Goal: Transaction & Acquisition: Book appointment/travel/reservation

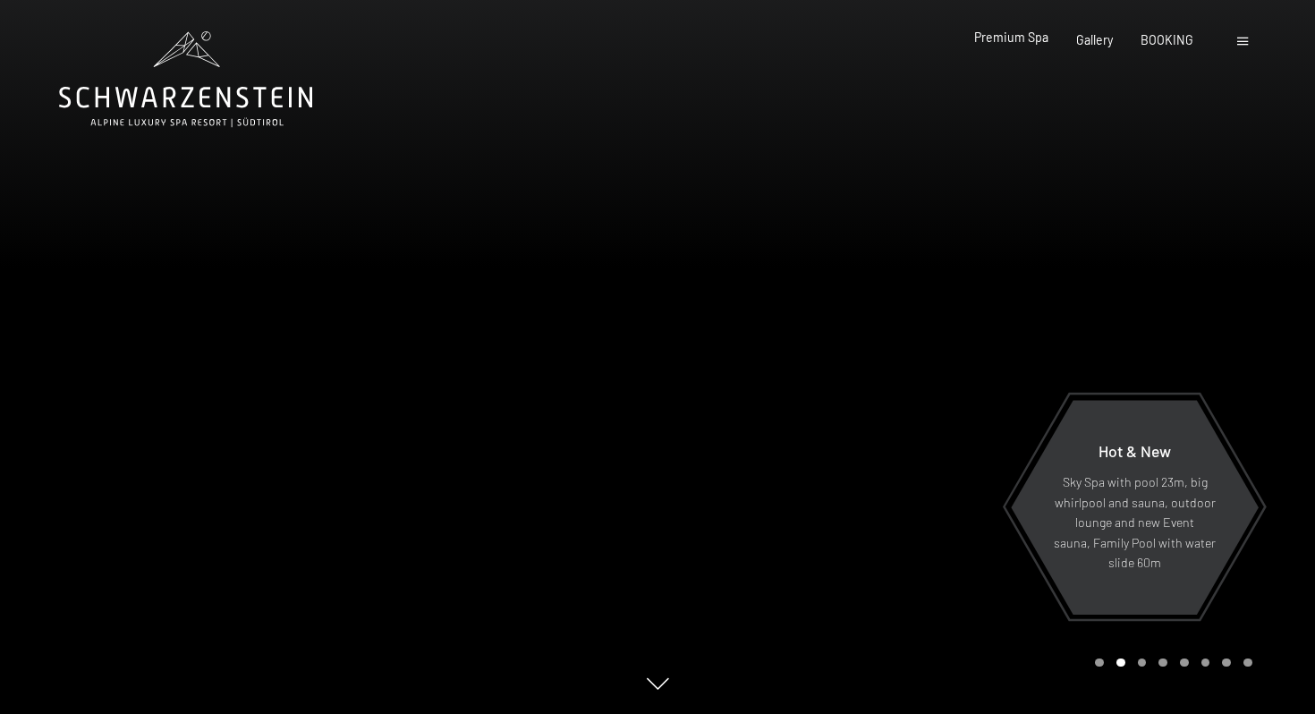
click at [1011, 45] on span "Premium Spa" at bounding box center [1011, 37] width 74 height 15
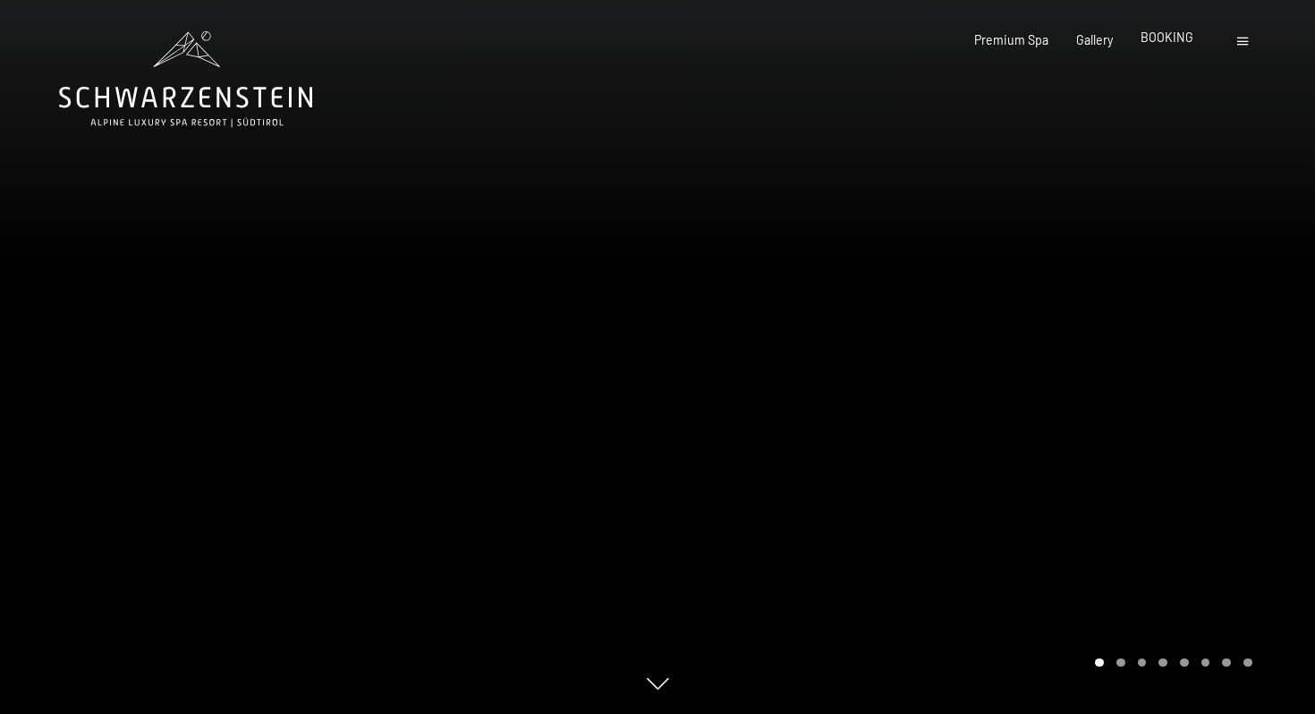
click at [1160, 36] on span "BOOKING" at bounding box center [1167, 37] width 53 height 15
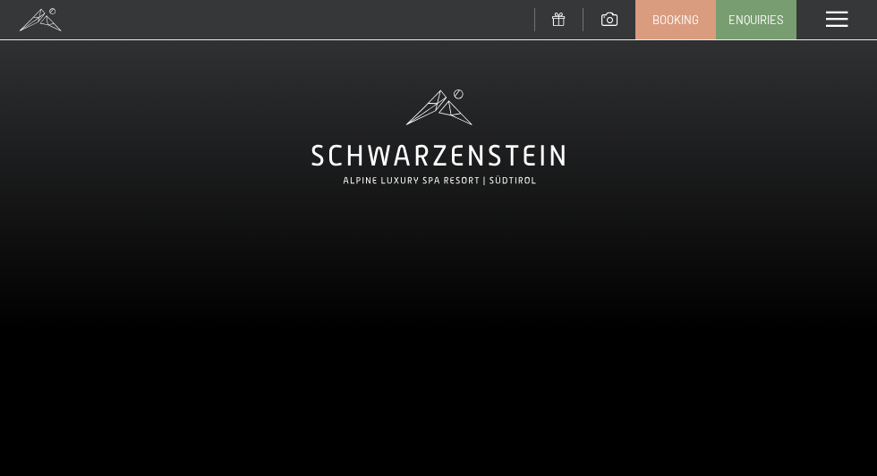
click at [41, 25] on span at bounding box center [40, 19] width 81 height 39
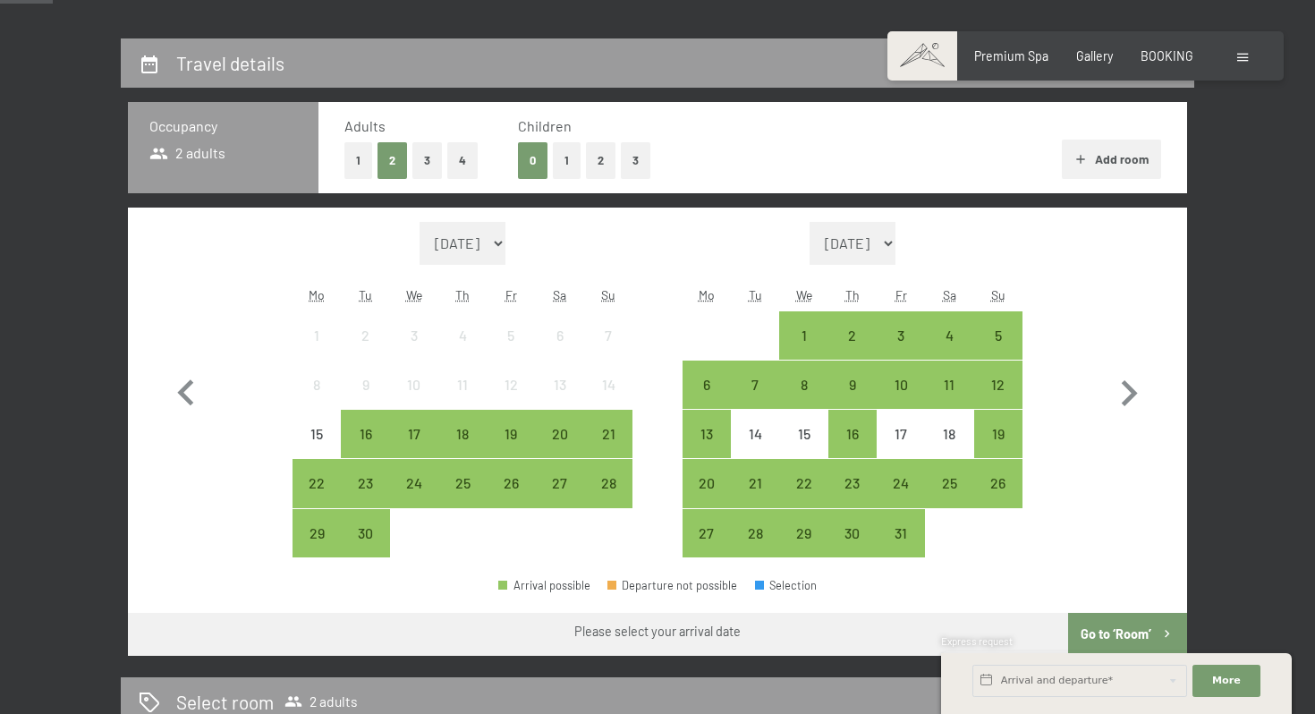
scroll to position [478, 0]
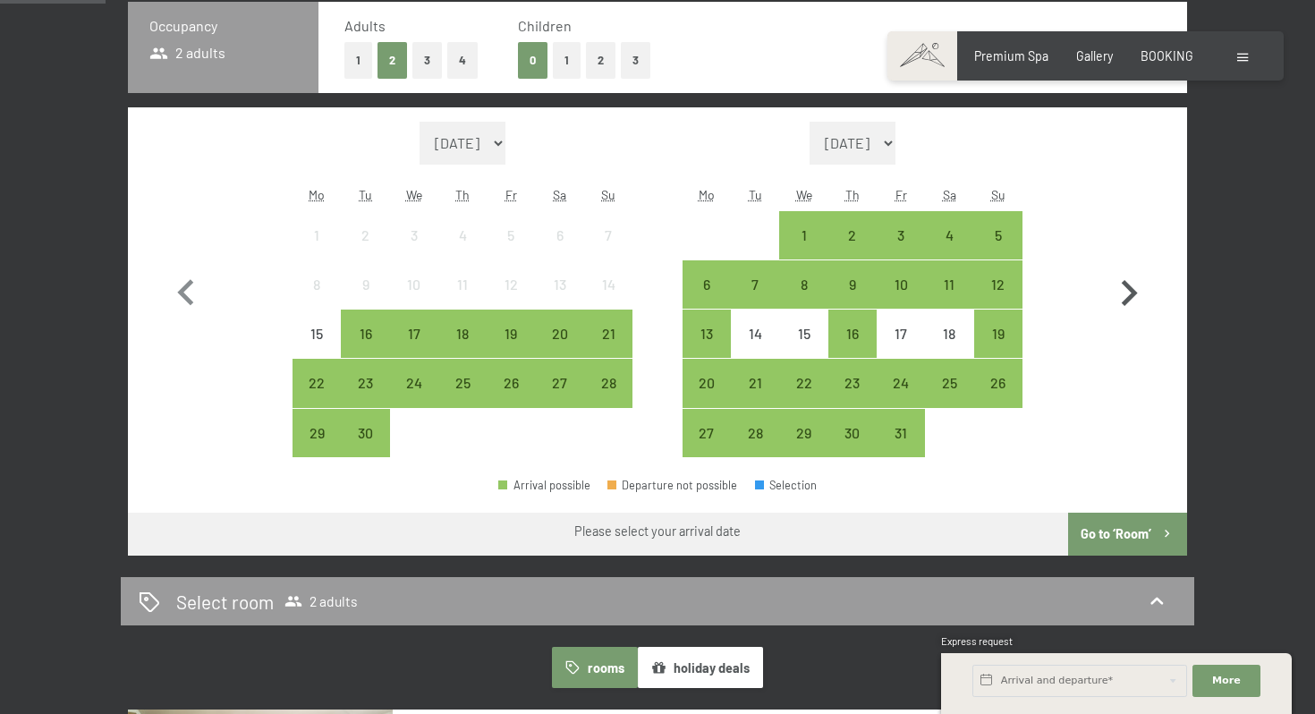
click at [1128, 300] on icon "button" at bounding box center [1130, 293] width 16 height 26
select select "2025-10-01"
select select "2025-11-01"
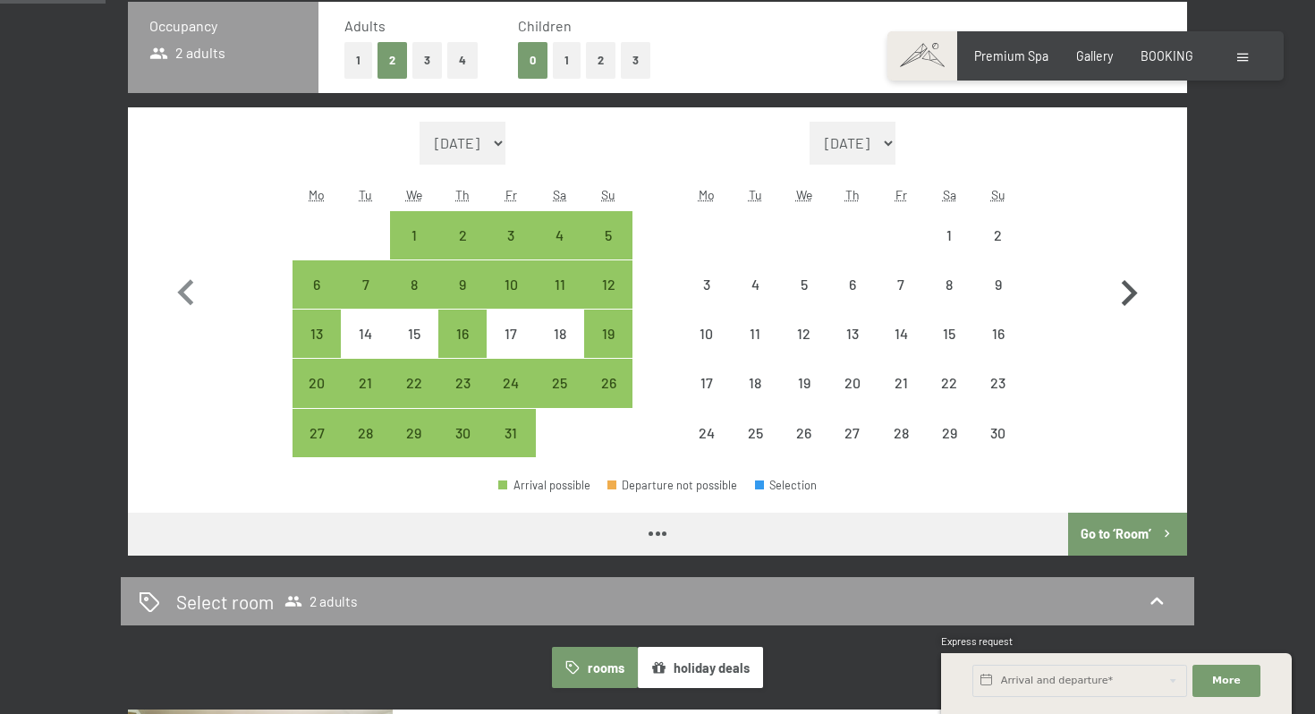
click at [1128, 300] on icon "button" at bounding box center [1130, 293] width 16 height 26
select select "2025-11-01"
select select "2025-12-01"
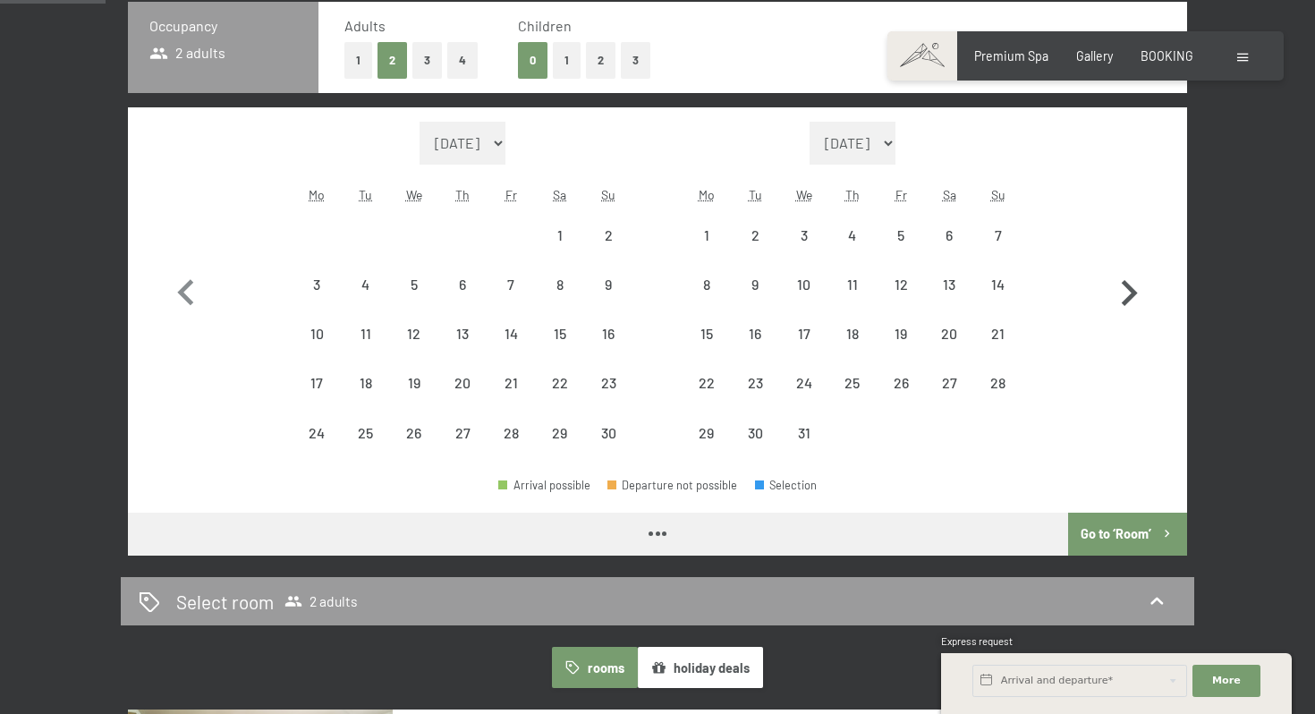
click at [1128, 300] on icon "button" at bounding box center [1130, 293] width 16 height 26
select select "2025-12-01"
select select "2026-01-01"
click at [1128, 300] on icon "button" at bounding box center [1130, 293] width 16 height 26
select select "2026-01-01"
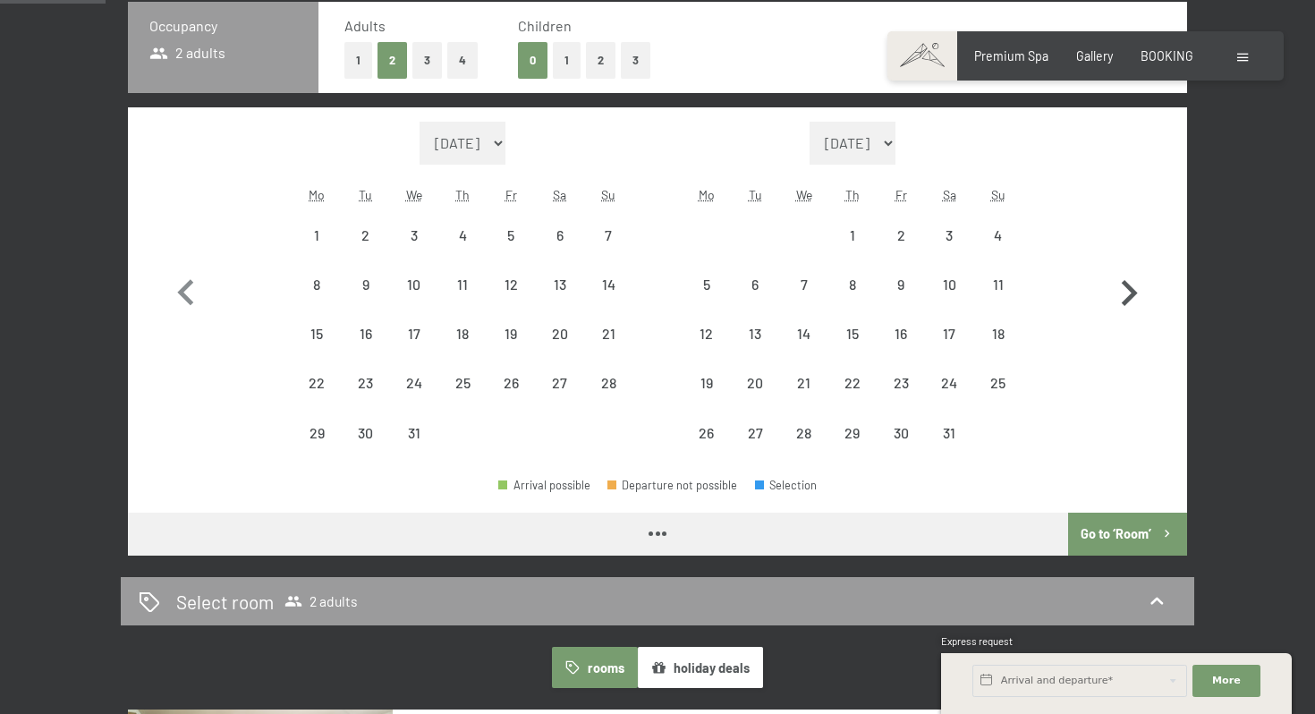
select select "2026-02-01"
click at [1128, 300] on icon "button" at bounding box center [1130, 293] width 16 height 26
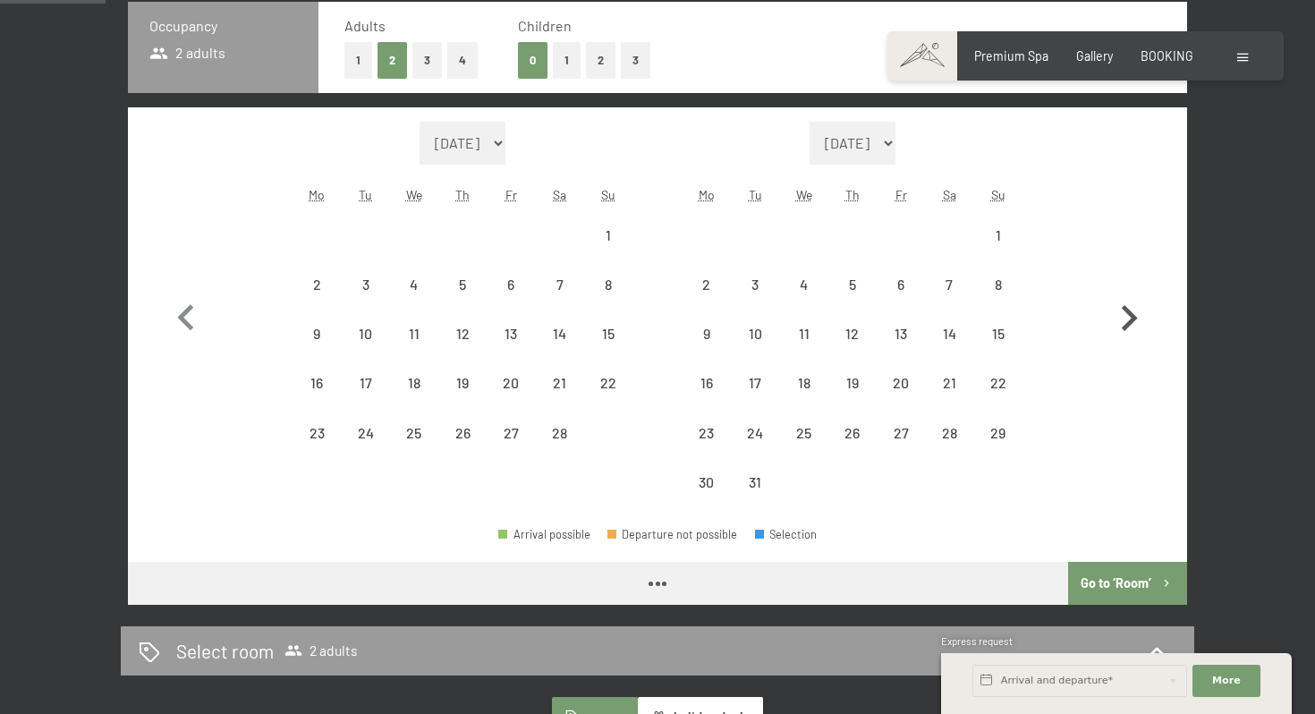
click at [1128, 300] on icon "button" at bounding box center [1129, 319] width 52 height 52
select select "2026-03-01"
select select "2026-04-01"
click at [1128, 300] on icon "button" at bounding box center [1129, 319] width 52 height 52
select select "2026-04-01"
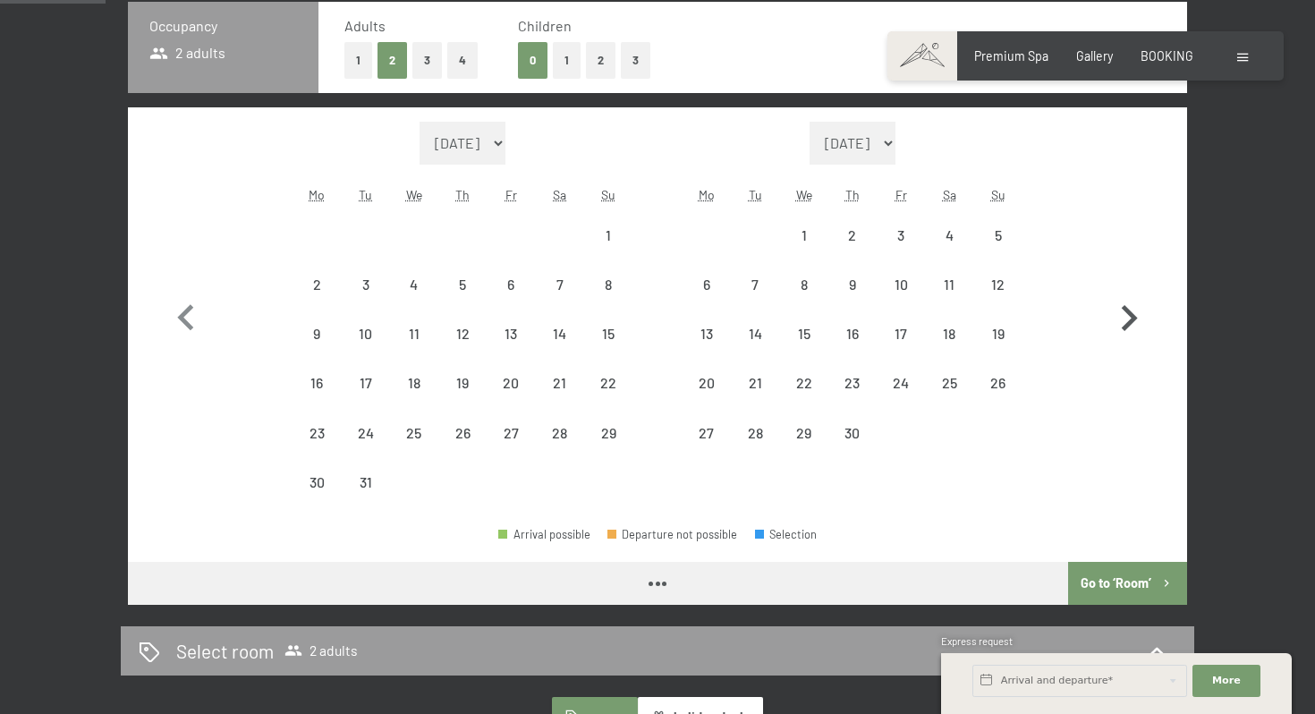
select select "2026-05-01"
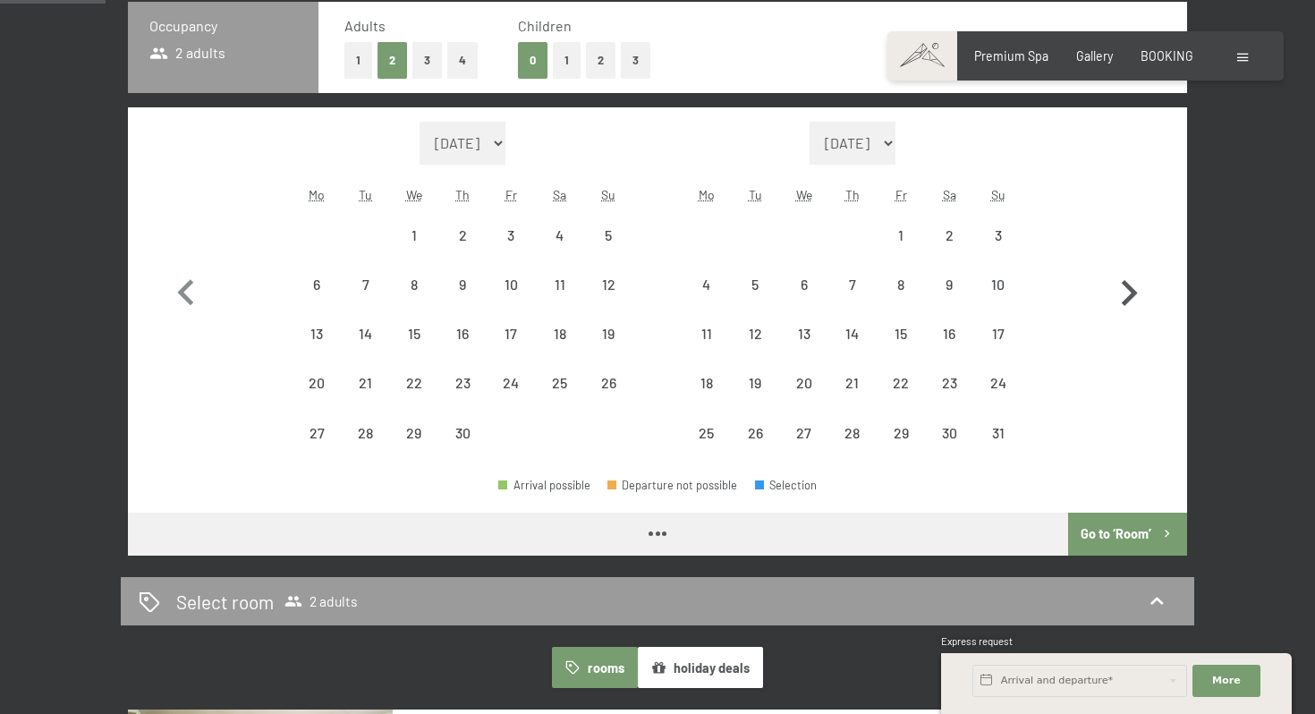
click at [1128, 300] on icon "button" at bounding box center [1130, 293] width 16 height 26
select select "2026-05-01"
select select "2026-06-01"
select select "2026-05-01"
select select "2026-06-01"
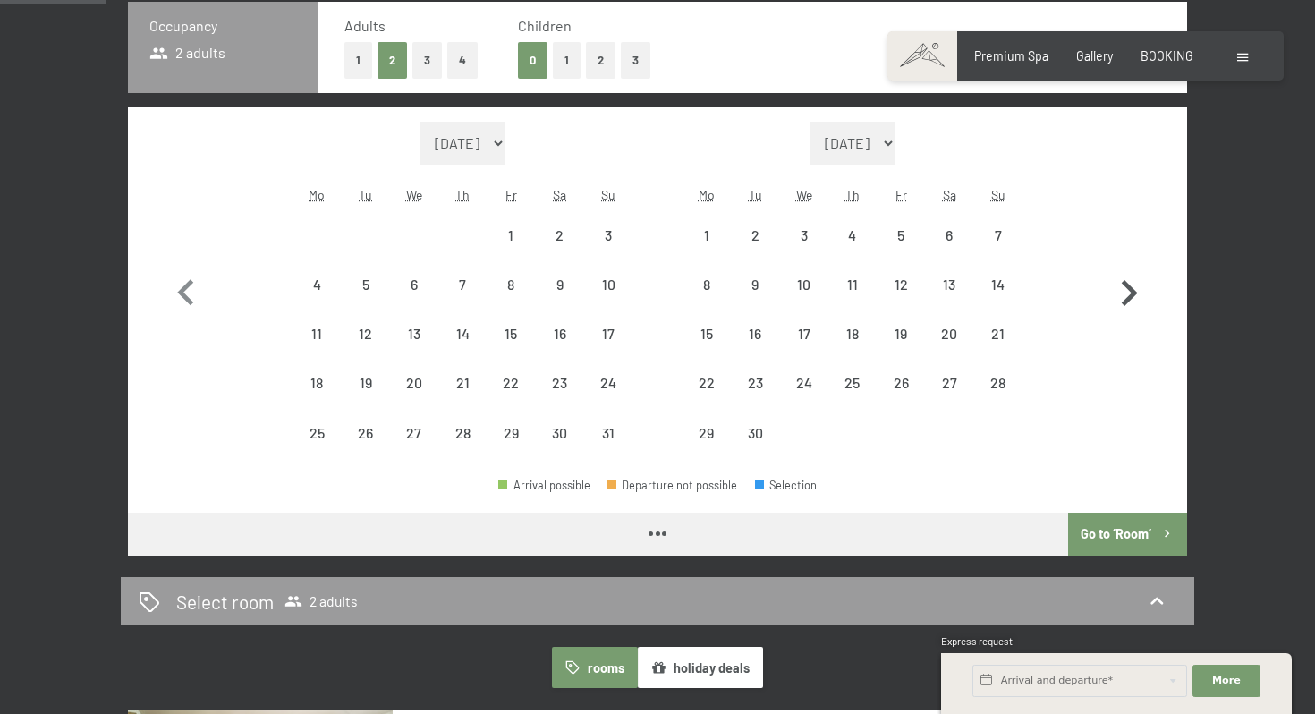
select select "2026-05-01"
select select "2026-06-01"
select select "2026-05-01"
select select "2026-06-01"
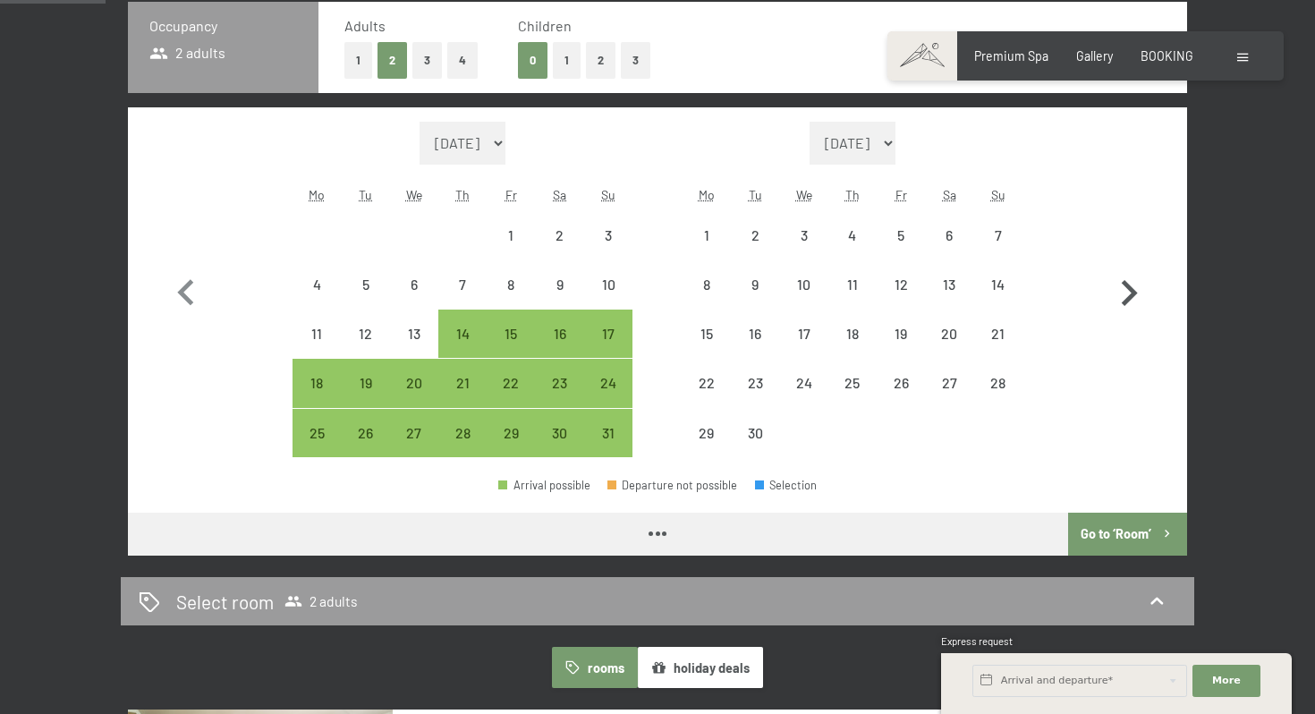
select select "2026-05-01"
select select "2026-06-01"
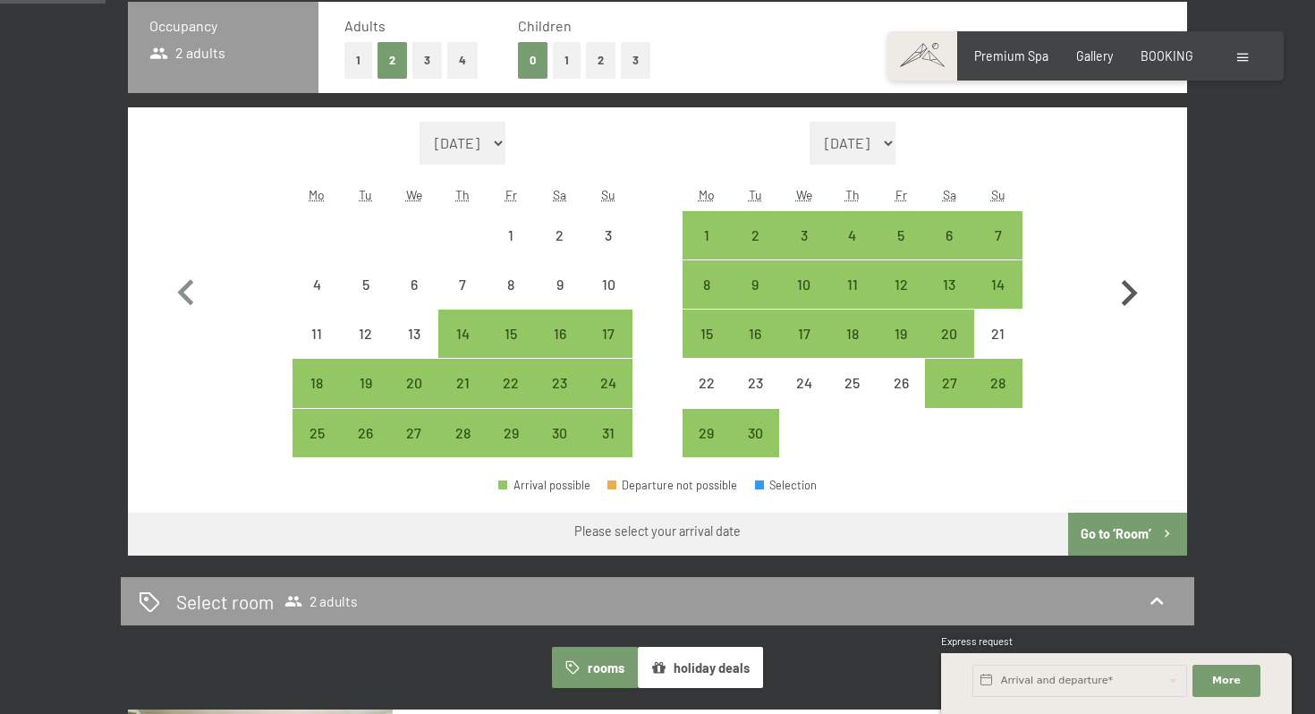
click at [1133, 293] on icon "button" at bounding box center [1130, 293] width 16 height 26
select select "2026-06-01"
select select "2026-07-01"
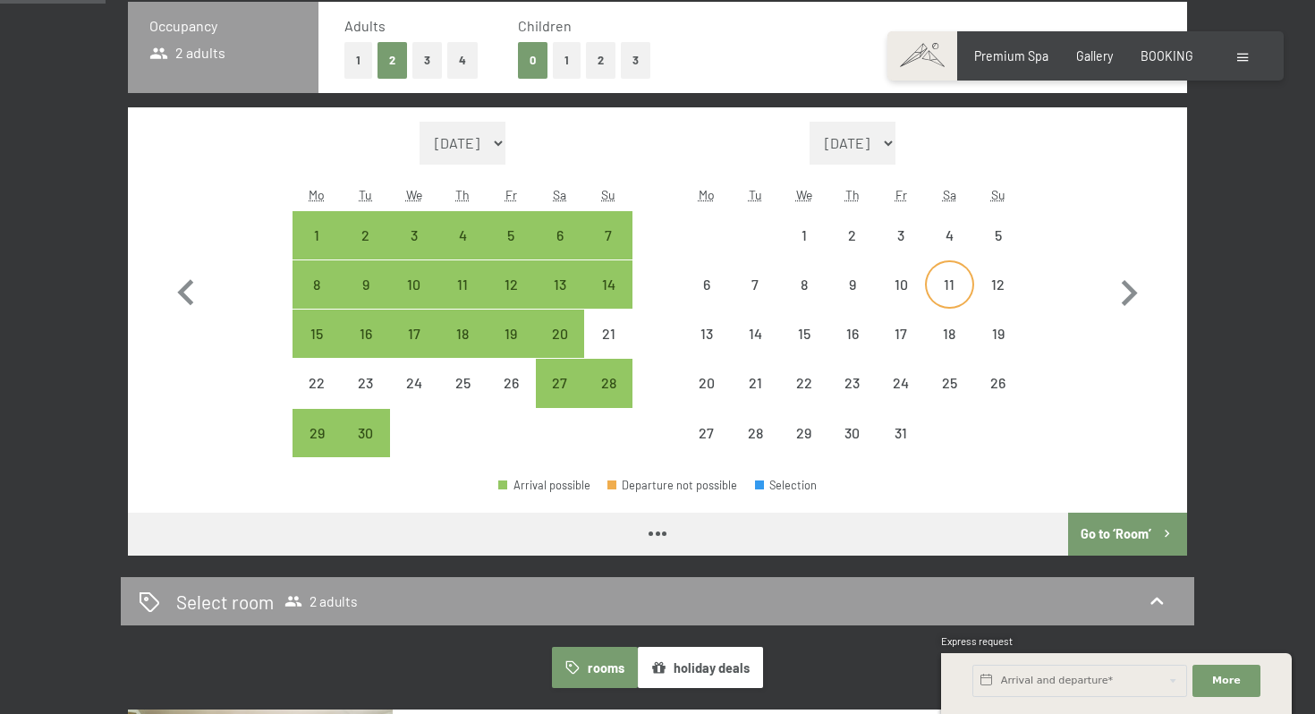
select select "2026-06-01"
select select "2026-07-01"
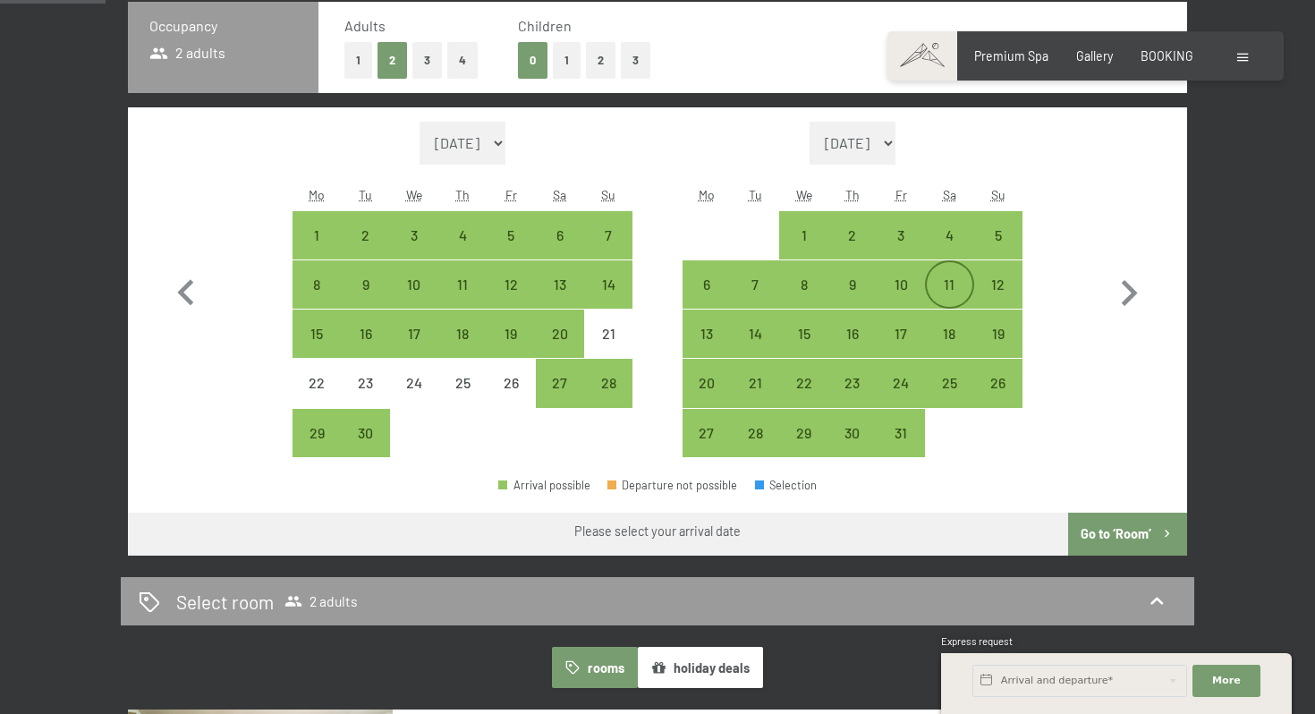
click at [945, 283] on div "11" at bounding box center [949, 299] width 45 height 45
select select "2026-06-01"
select select "2026-07-01"
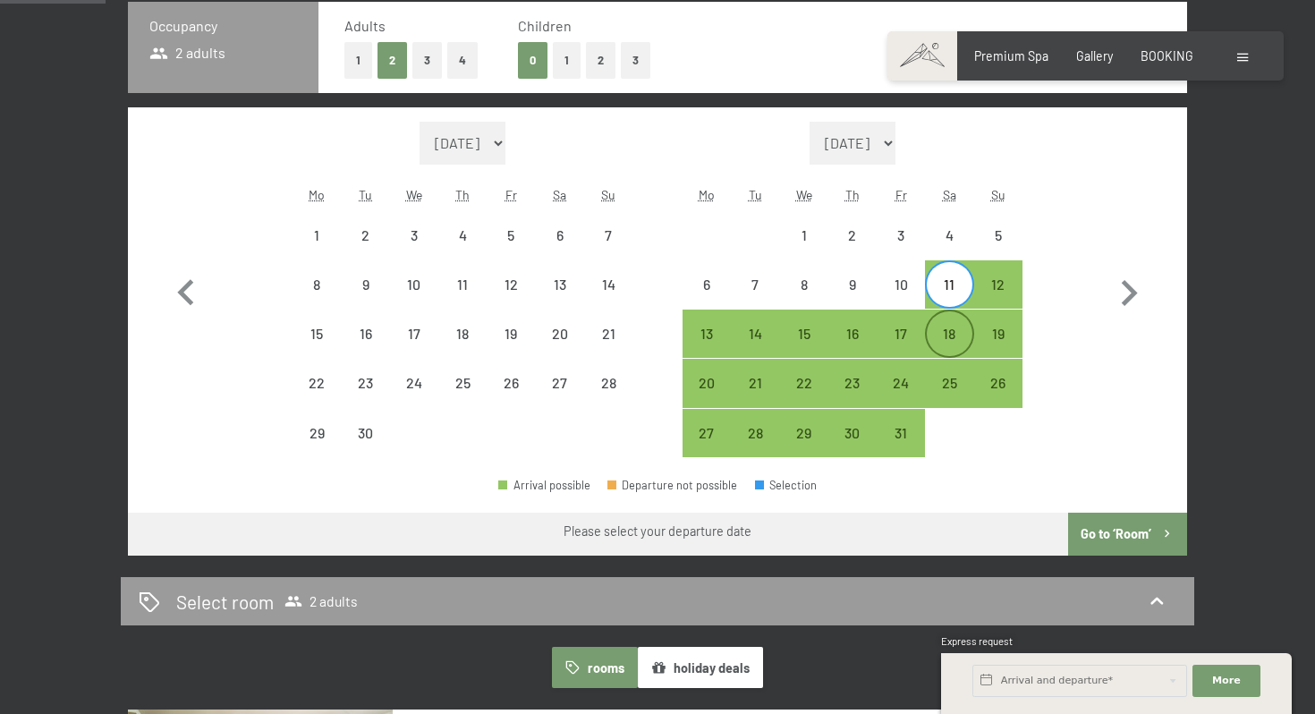
click at [945, 328] on div "18" at bounding box center [949, 349] width 45 height 45
select select "2026-06-01"
select select "2026-07-01"
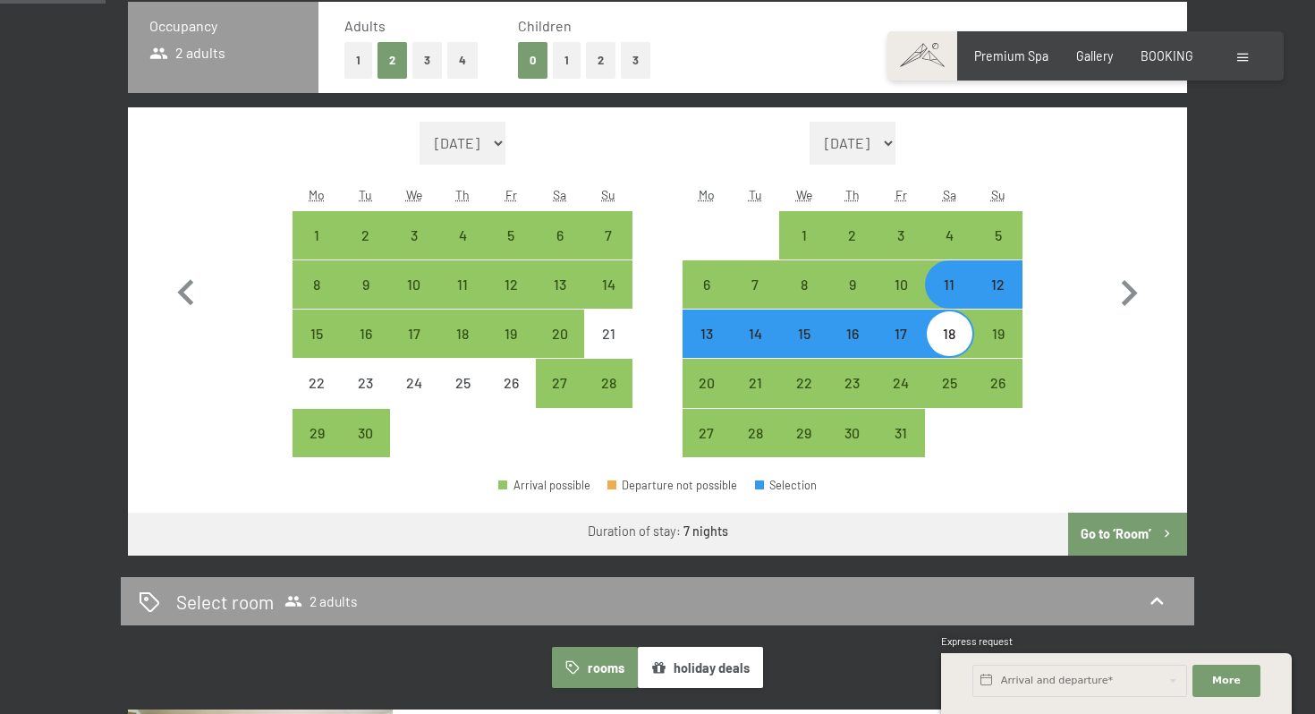
click at [1113, 535] on button "Go to ‘Room’" at bounding box center [1127, 534] width 119 height 43
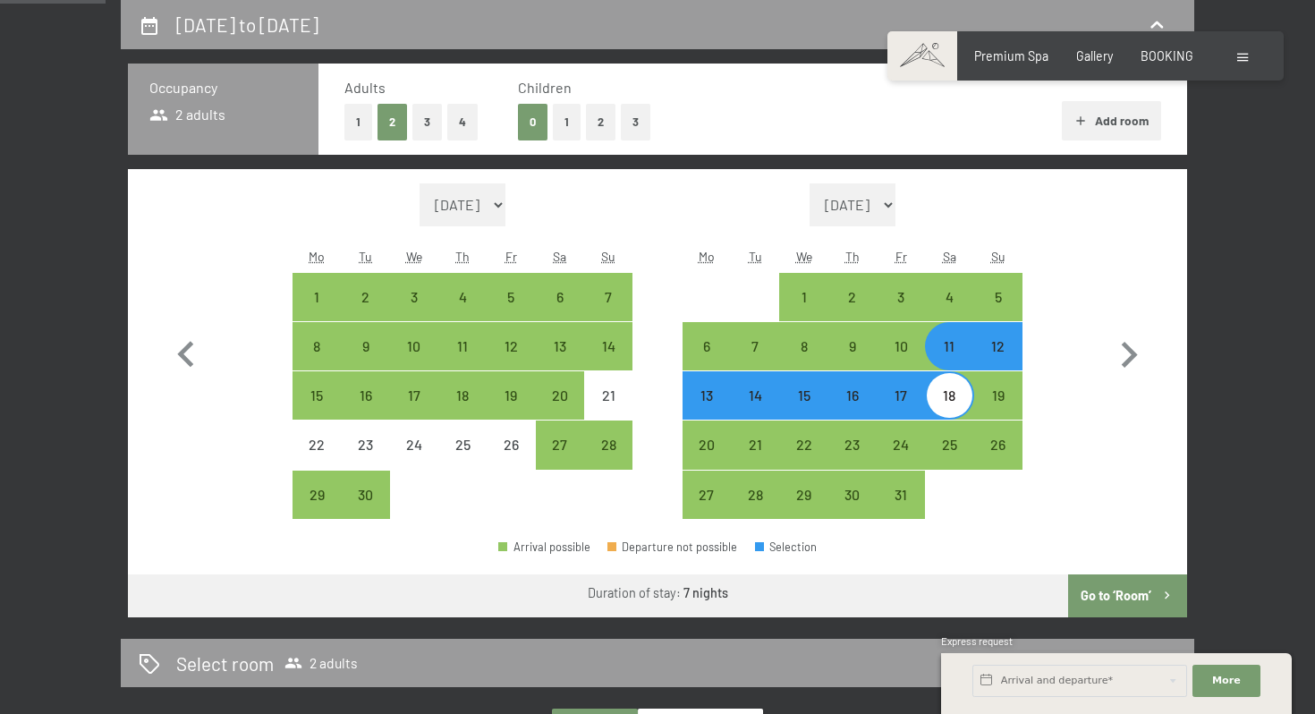
select select "2026-06-01"
select select "2026-07-01"
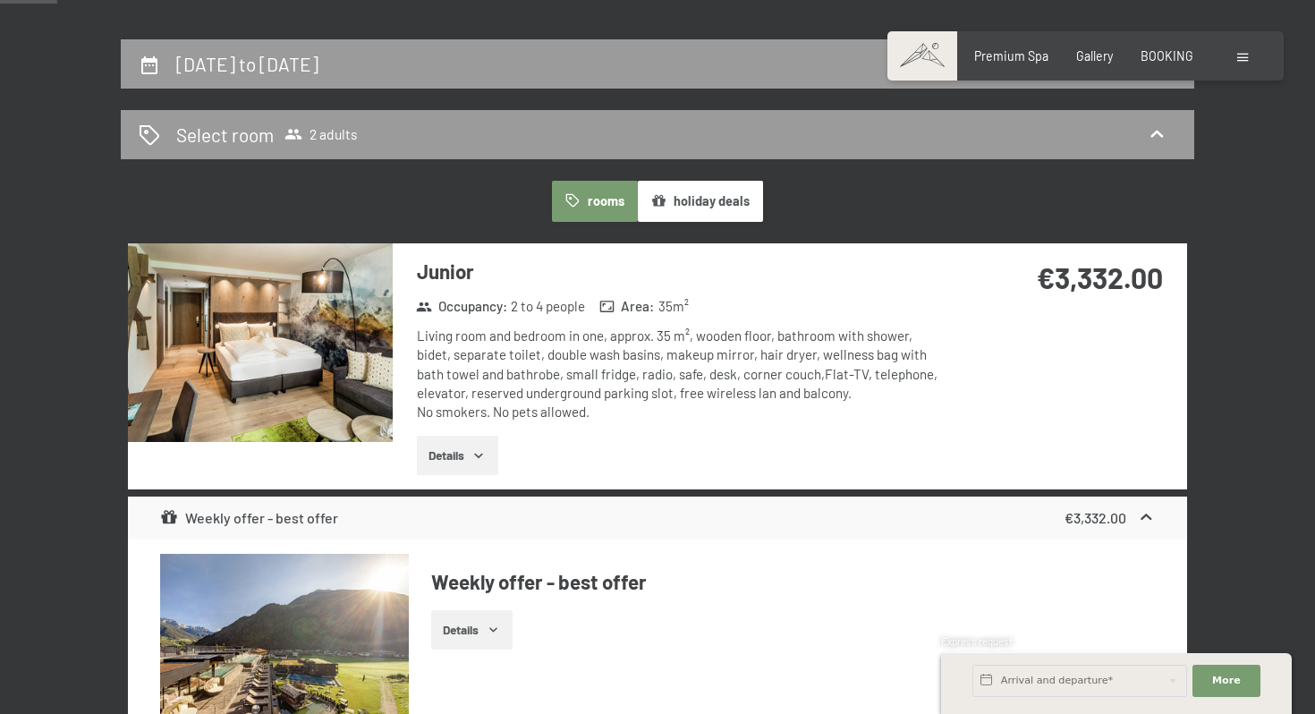
scroll to position [375, 0]
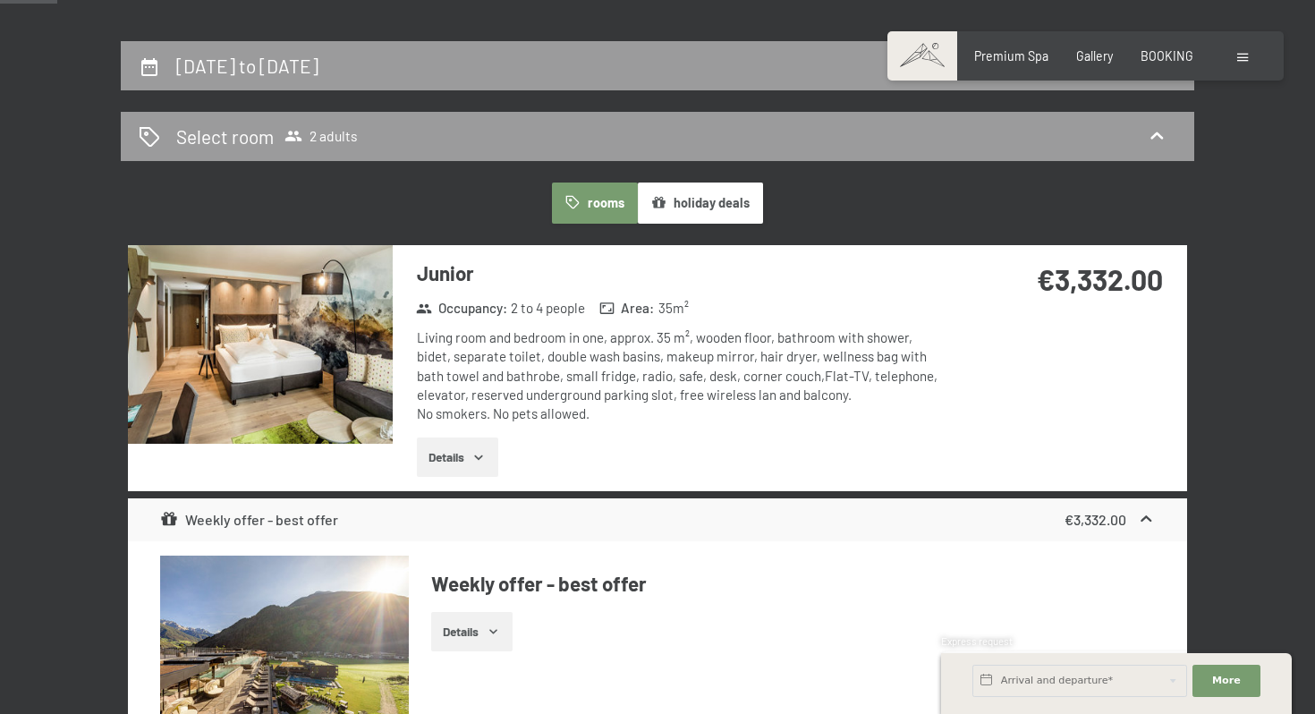
click at [481, 457] on icon "button" at bounding box center [479, 457] width 8 height 4
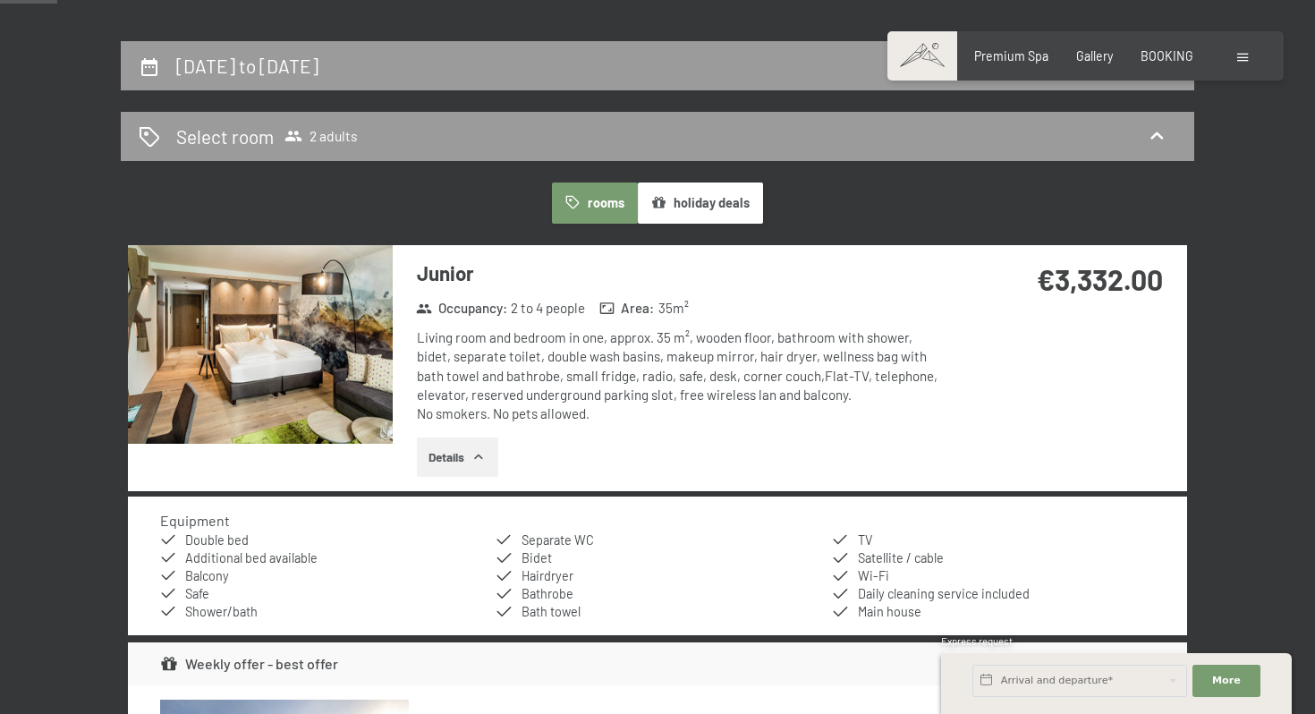
click at [346, 362] on img at bounding box center [260, 344] width 265 height 199
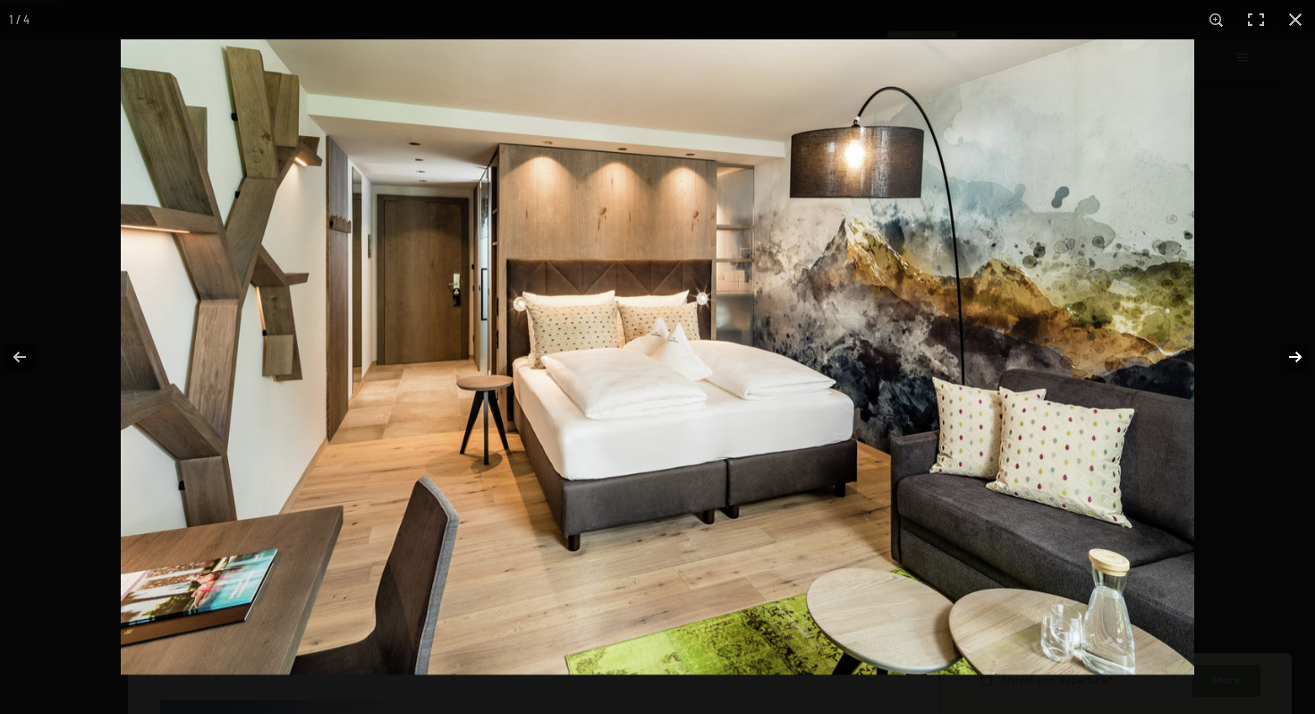
click at [1301, 354] on button "button" at bounding box center [1283, 356] width 63 height 89
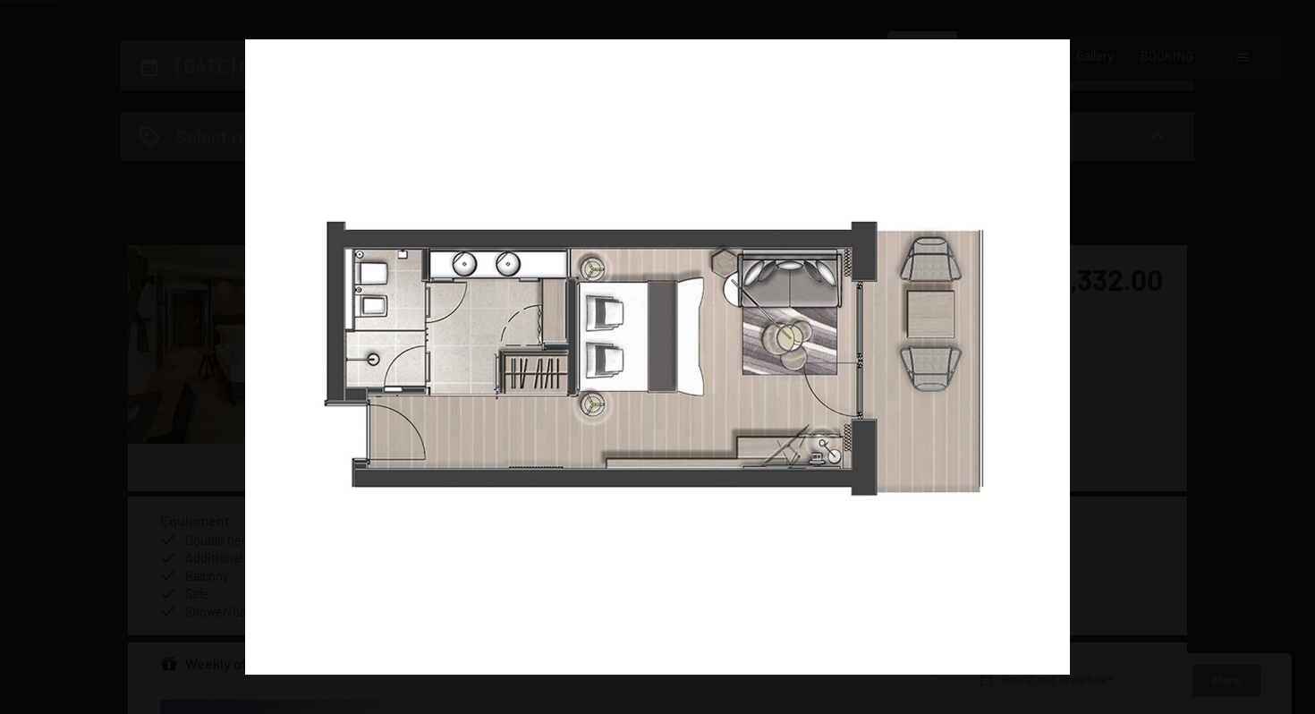
click at [1290, 354] on button "button" at bounding box center [1283, 356] width 63 height 89
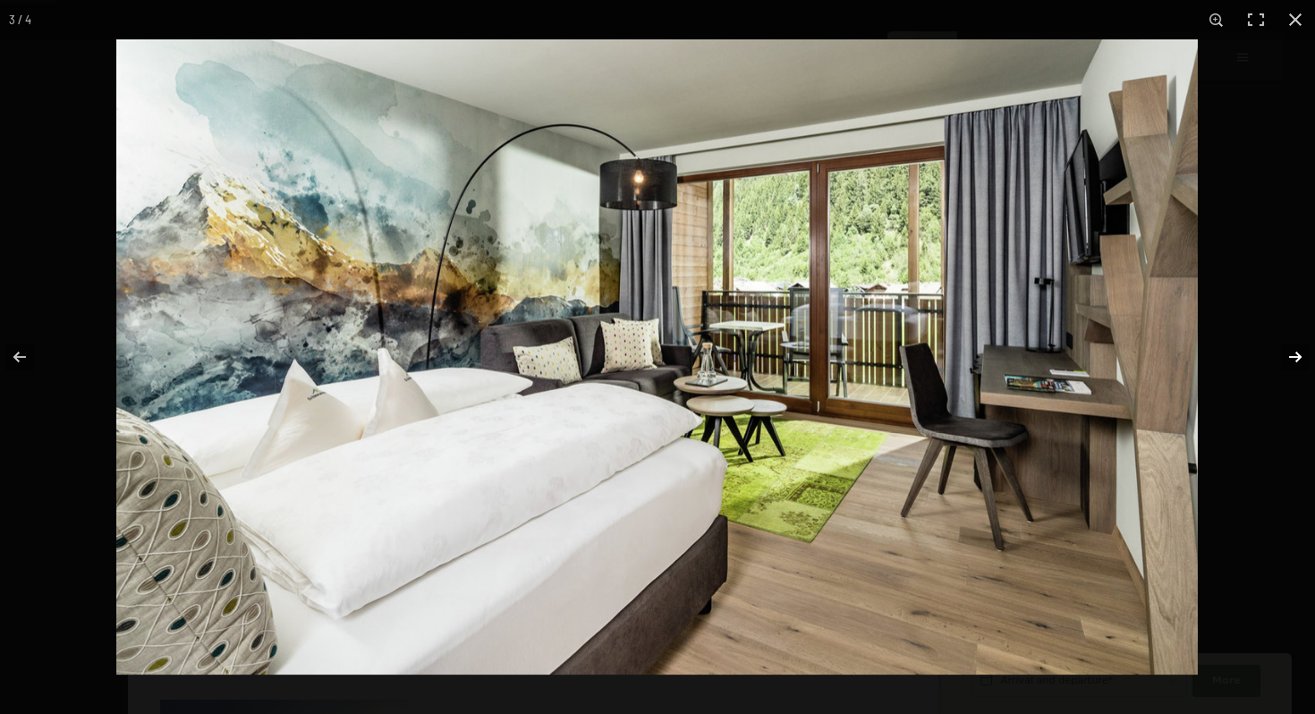
click at [1300, 356] on button "button" at bounding box center [1283, 356] width 63 height 89
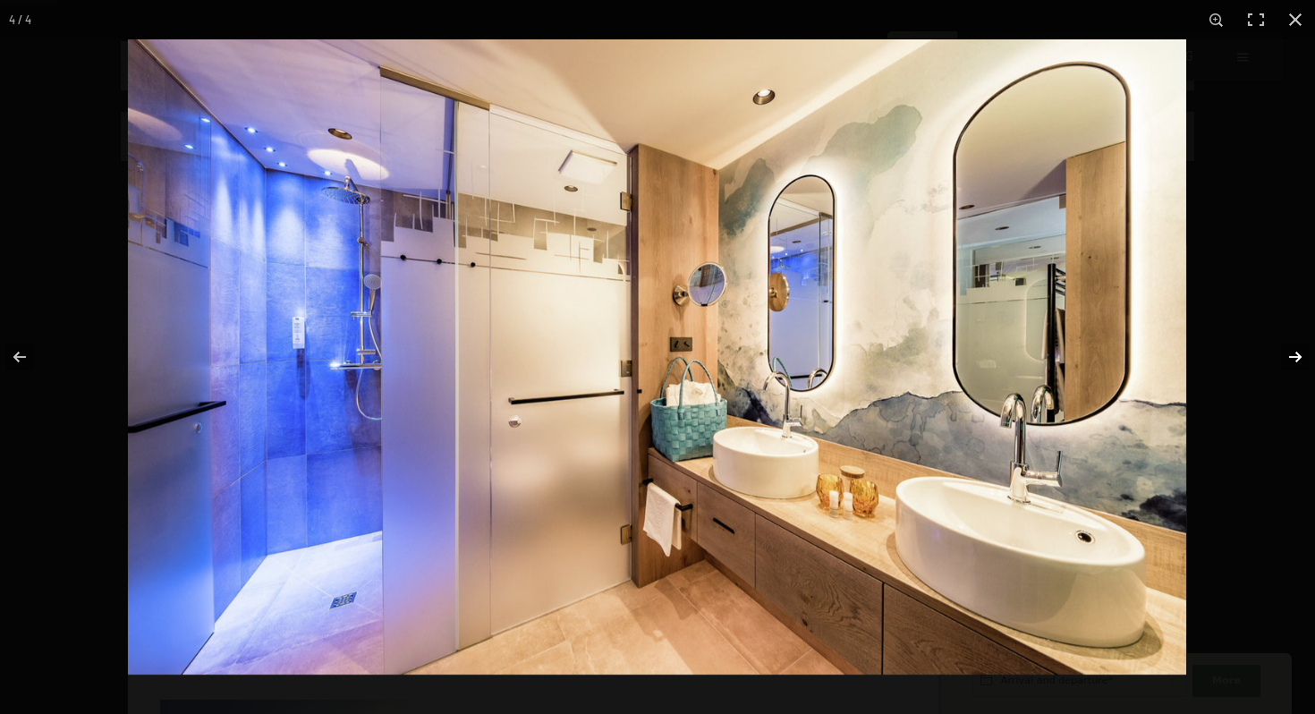
click at [1300, 356] on button "button" at bounding box center [1283, 356] width 63 height 89
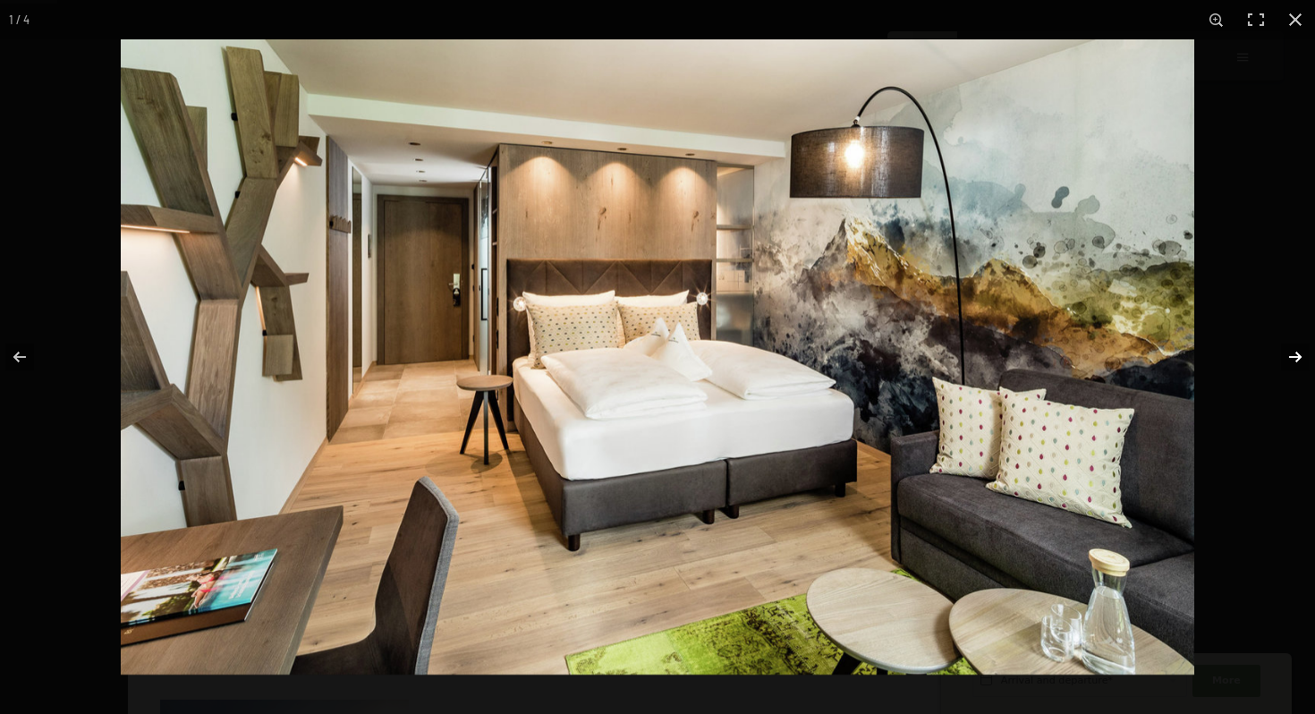
click at [1300, 356] on button "button" at bounding box center [1283, 356] width 63 height 89
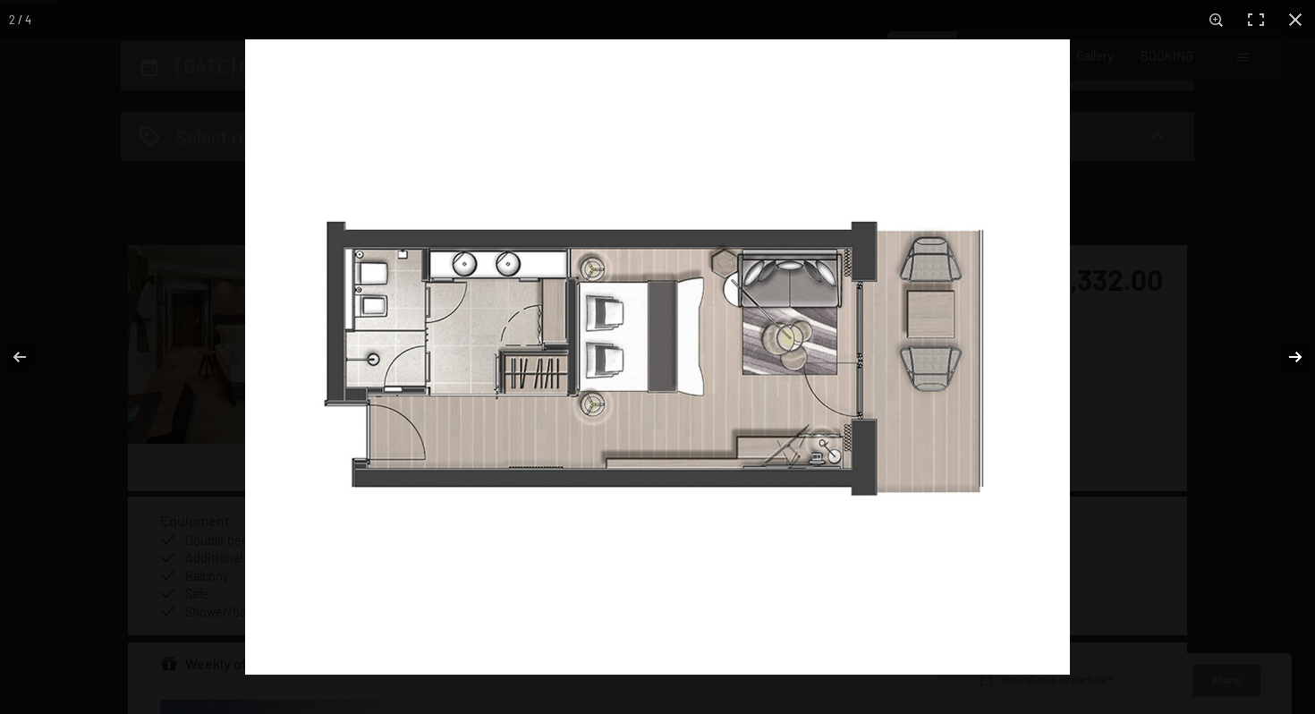
click at [1300, 356] on button "button" at bounding box center [1283, 356] width 63 height 89
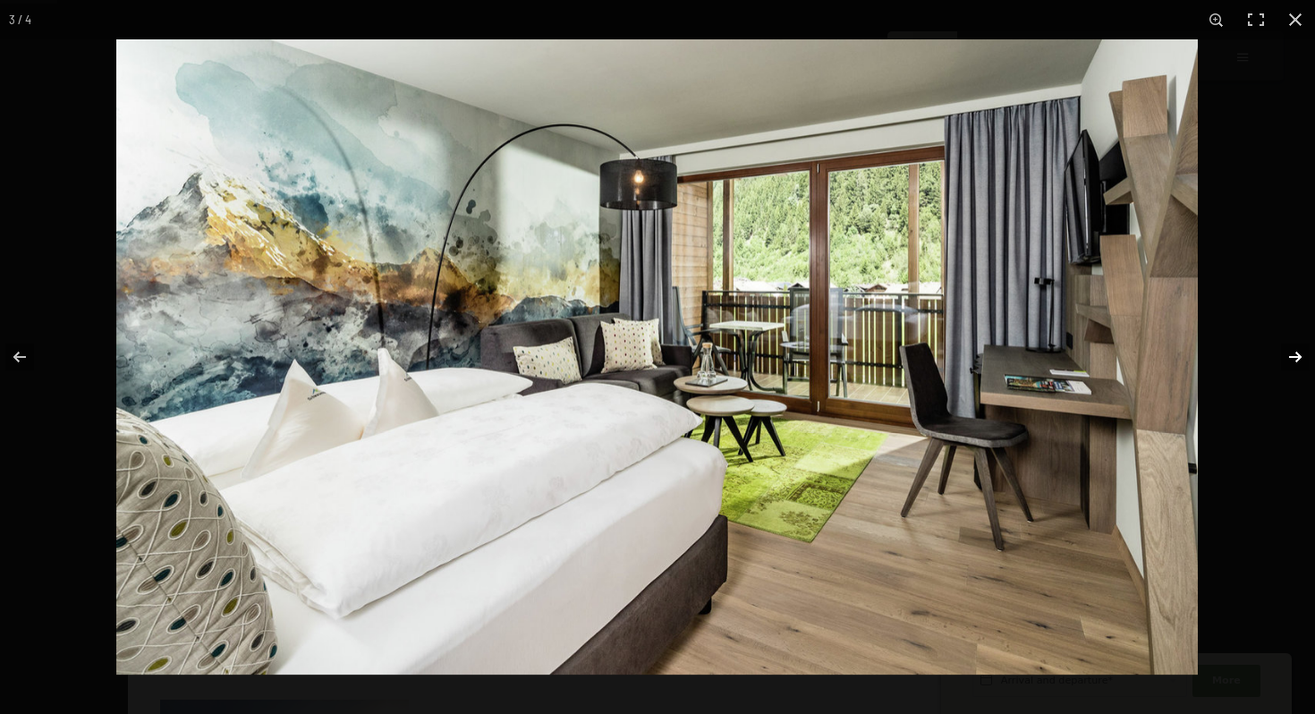
click at [1300, 356] on button "button" at bounding box center [1283, 356] width 63 height 89
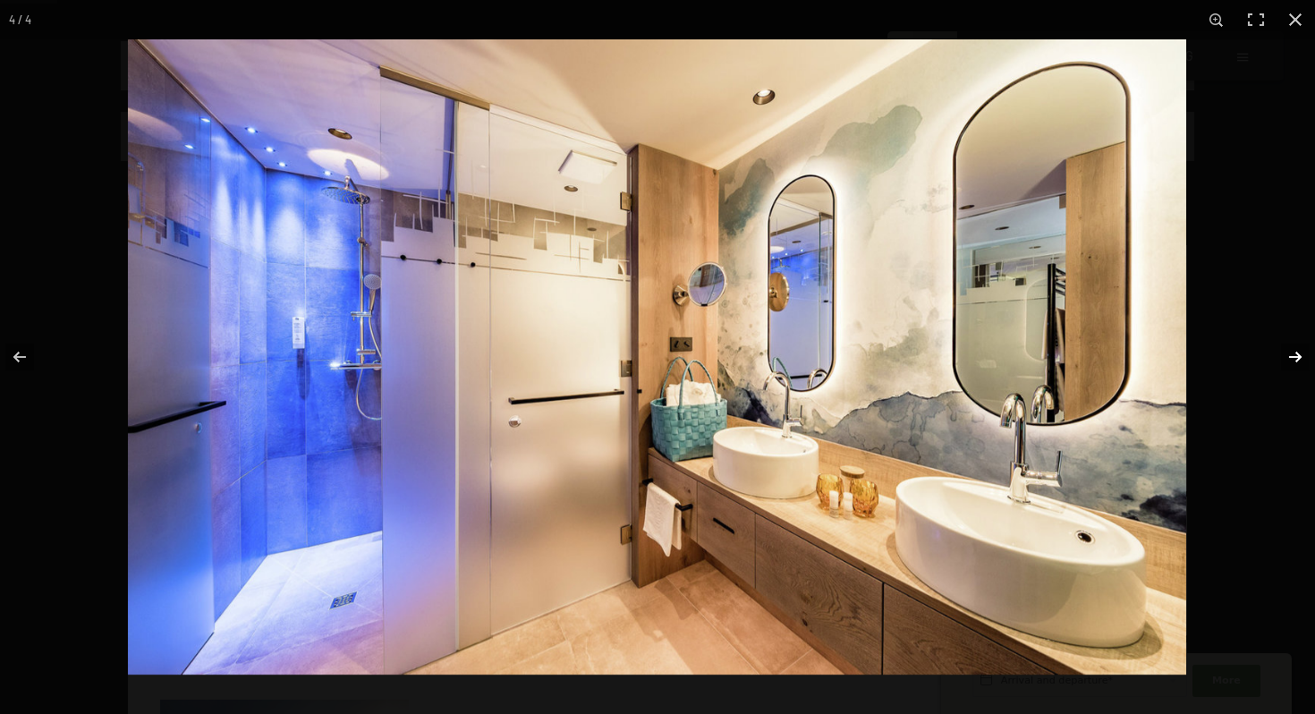
click at [1300, 356] on button "button" at bounding box center [1283, 356] width 63 height 89
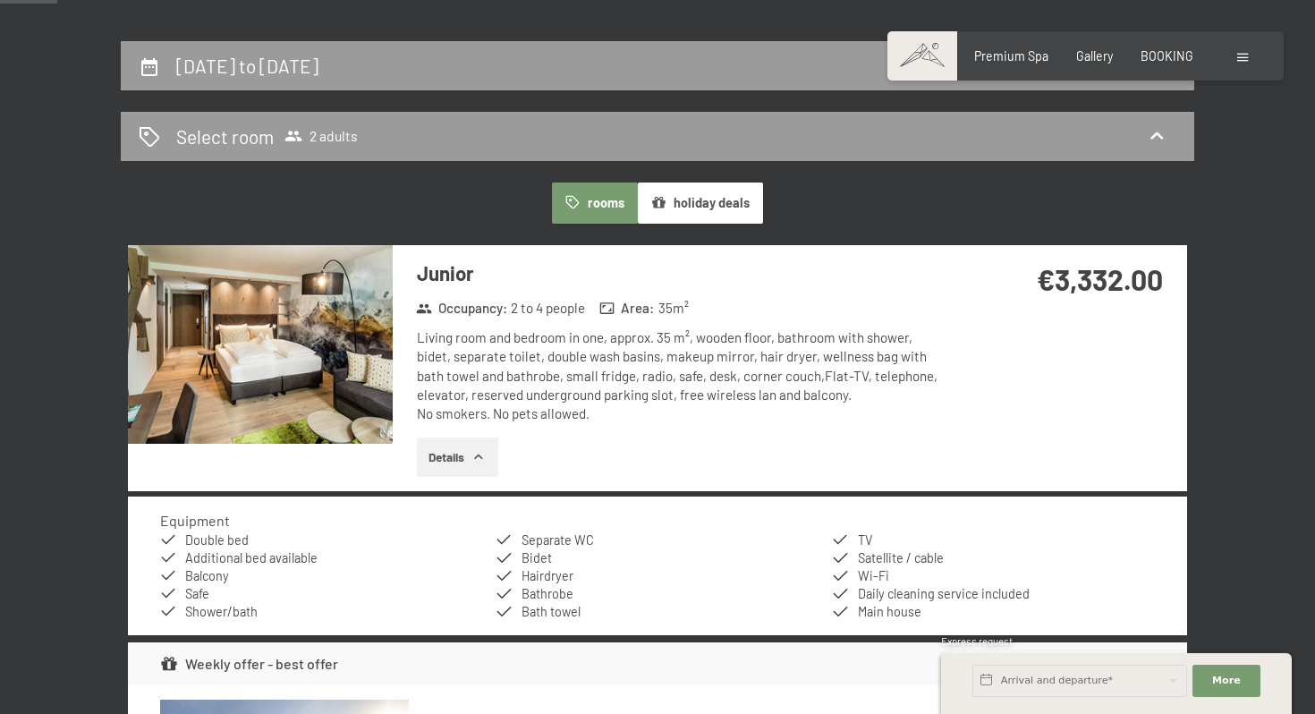
click at [0, 0] on button "button" at bounding box center [0, 0] width 0 height 0
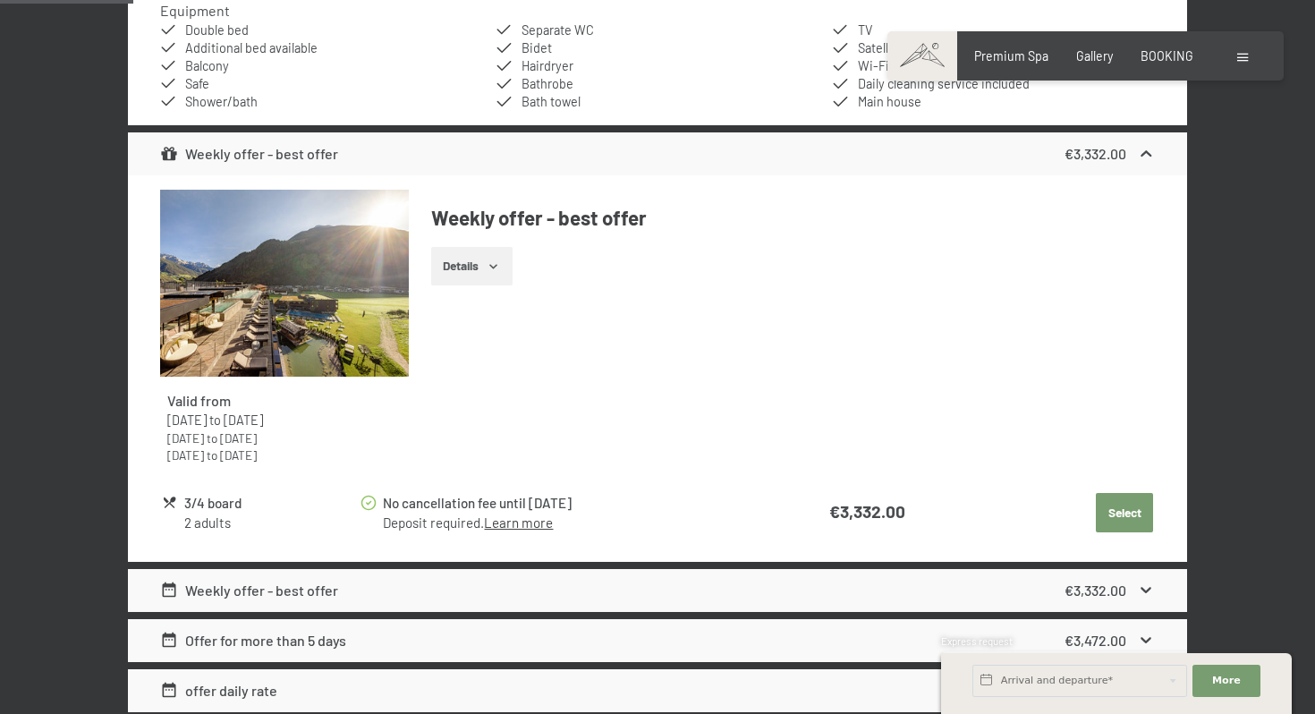
scroll to position [898, 0]
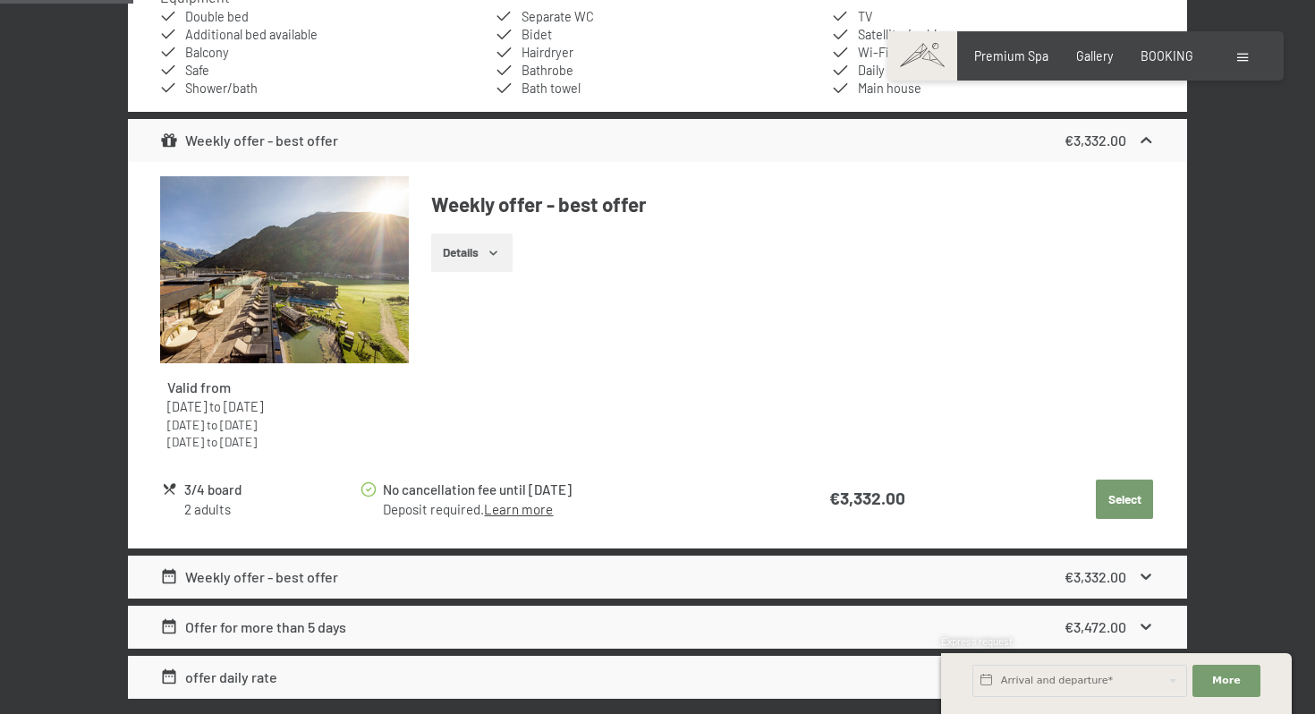
click at [368, 491] on icon at bounding box center [369, 489] width 16 height 16
click at [516, 511] on link "Learn more" at bounding box center [518, 509] width 69 height 16
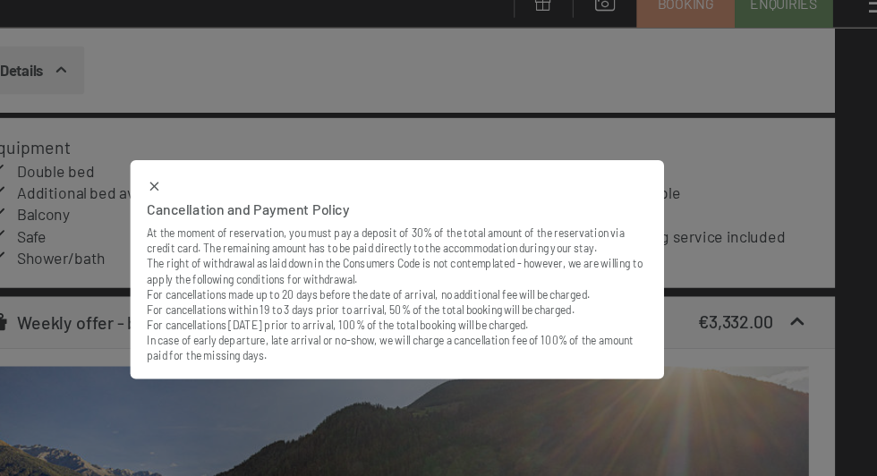
scroll to position [892, 0]
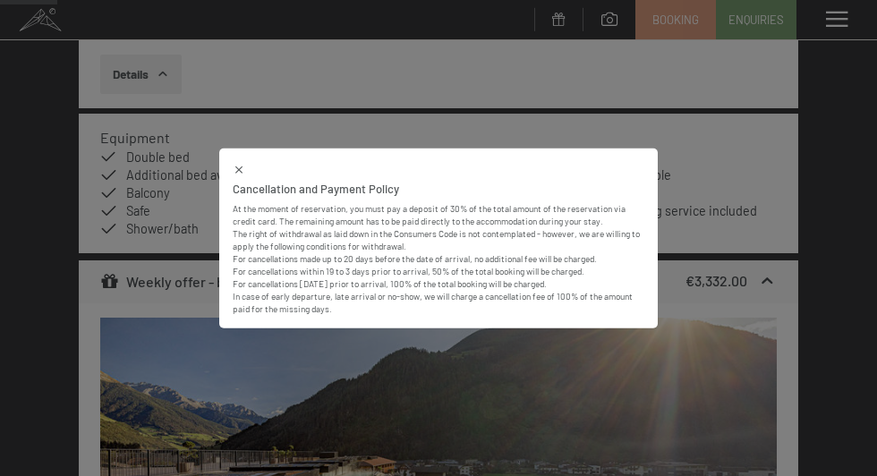
click at [237, 167] on icon at bounding box center [239, 170] width 13 height 13
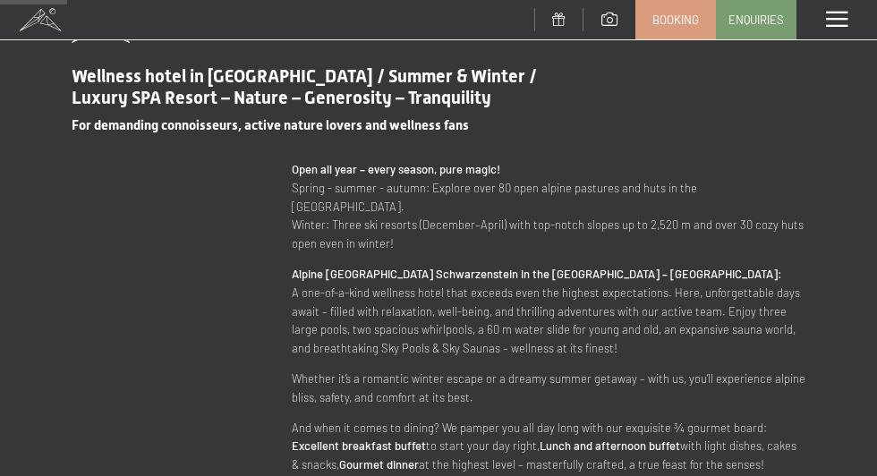
scroll to position [716, 0]
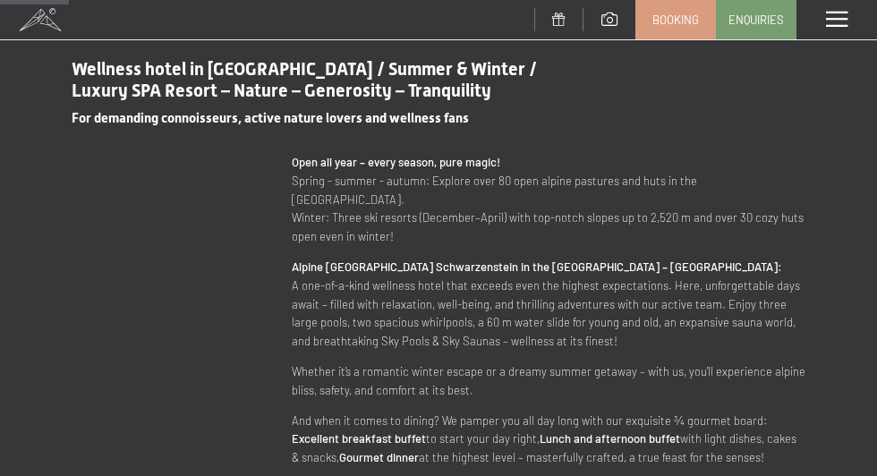
click at [707, 217] on p "Open all year – every season, pure magic! Spring - summer - autumn: Explore ove…" at bounding box center [548, 199] width 513 height 93
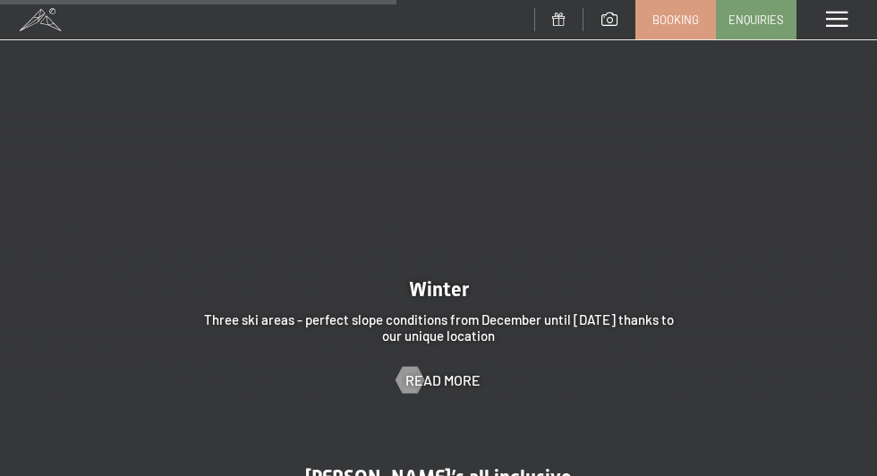
scroll to position [4153, 0]
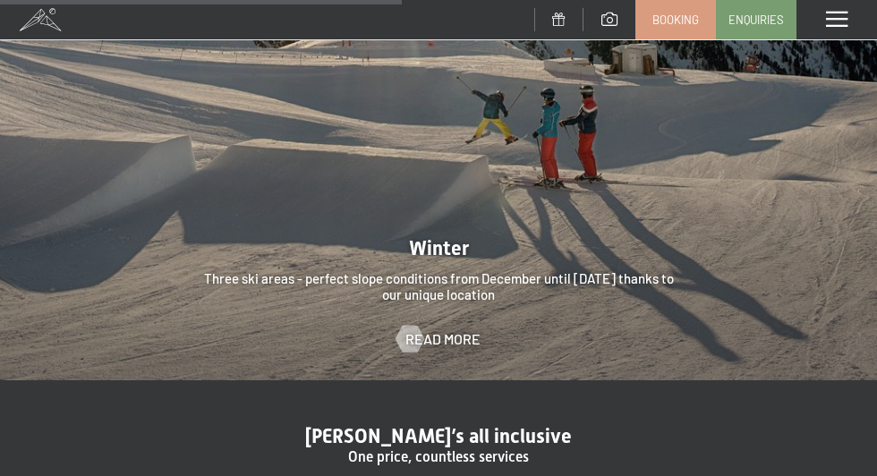
click at [842, 16] on span at bounding box center [836, 20] width 21 height 16
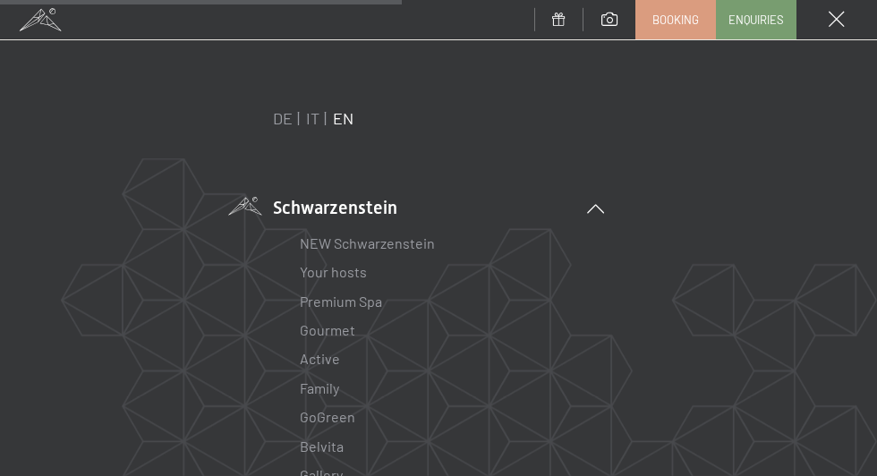
scroll to position [79, 0]
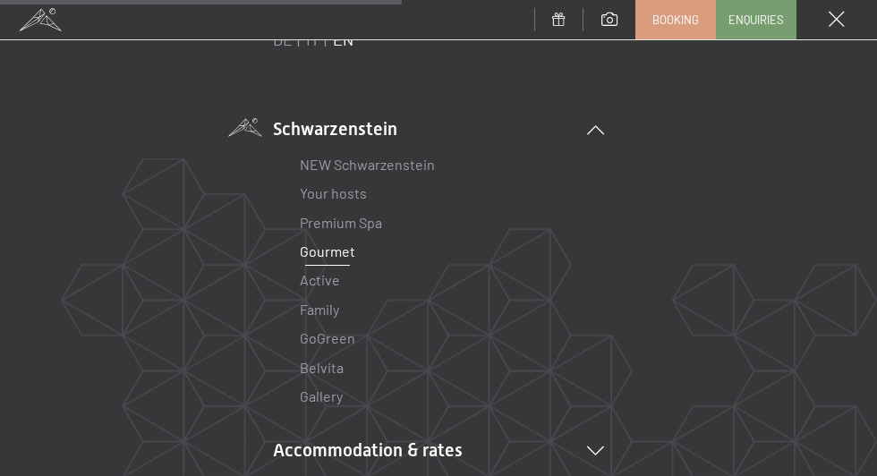
click at [342, 254] on link "Gourmet" at bounding box center [327, 250] width 55 height 17
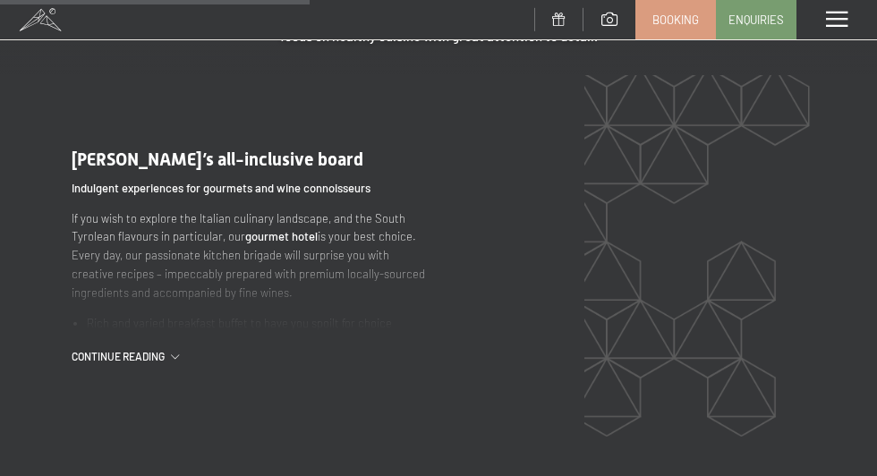
scroll to position [1617, 0]
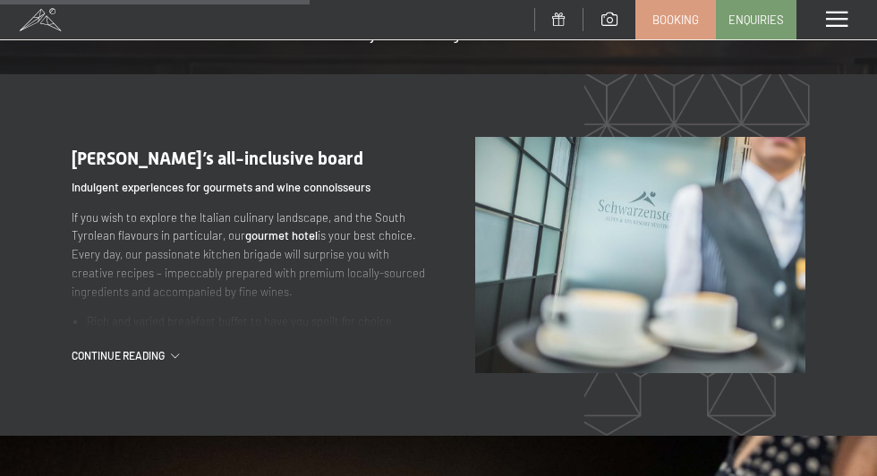
click at [146, 356] on span "Continue reading" at bounding box center [121, 355] width 99 height 15
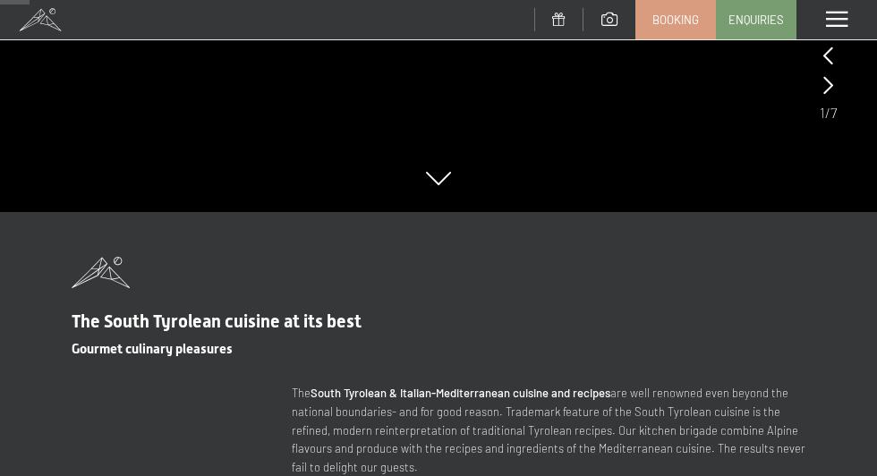
scroll to position [0, 0]
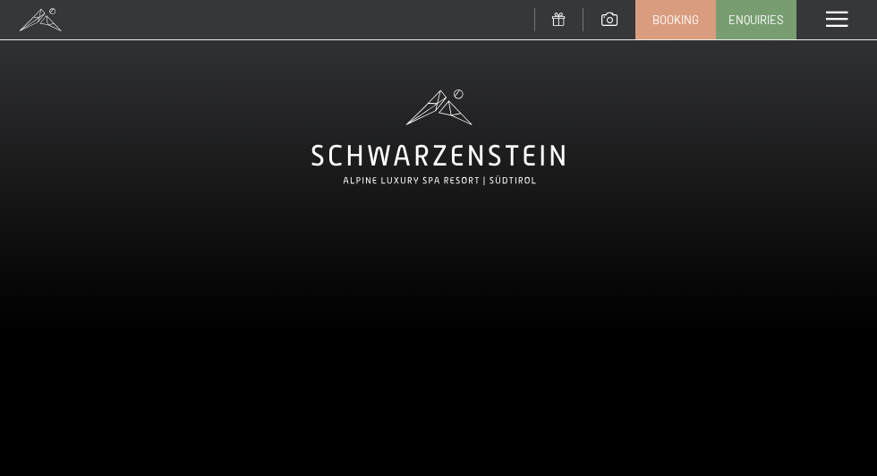
click at [835, 18] on span at bounding box center [836, 20] width 21 height 16
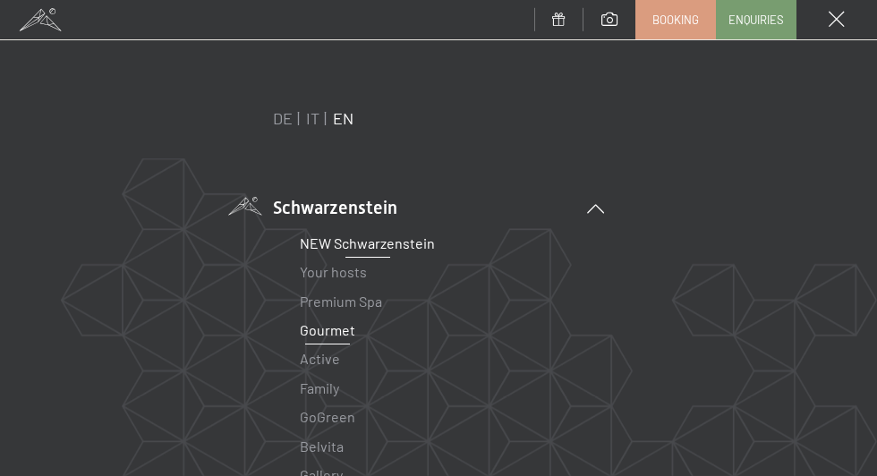
click at [377, 243] on link "NEW Schwarzenstein" at bounding box center [367, 242] width 135 height 17
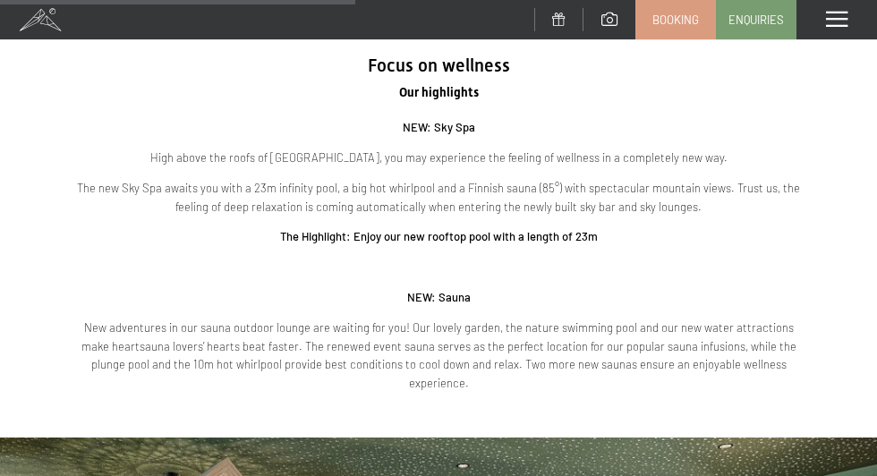
scroll to position [1972, 0]
